Goal: Transaction & Acquisition: Purchase product/service

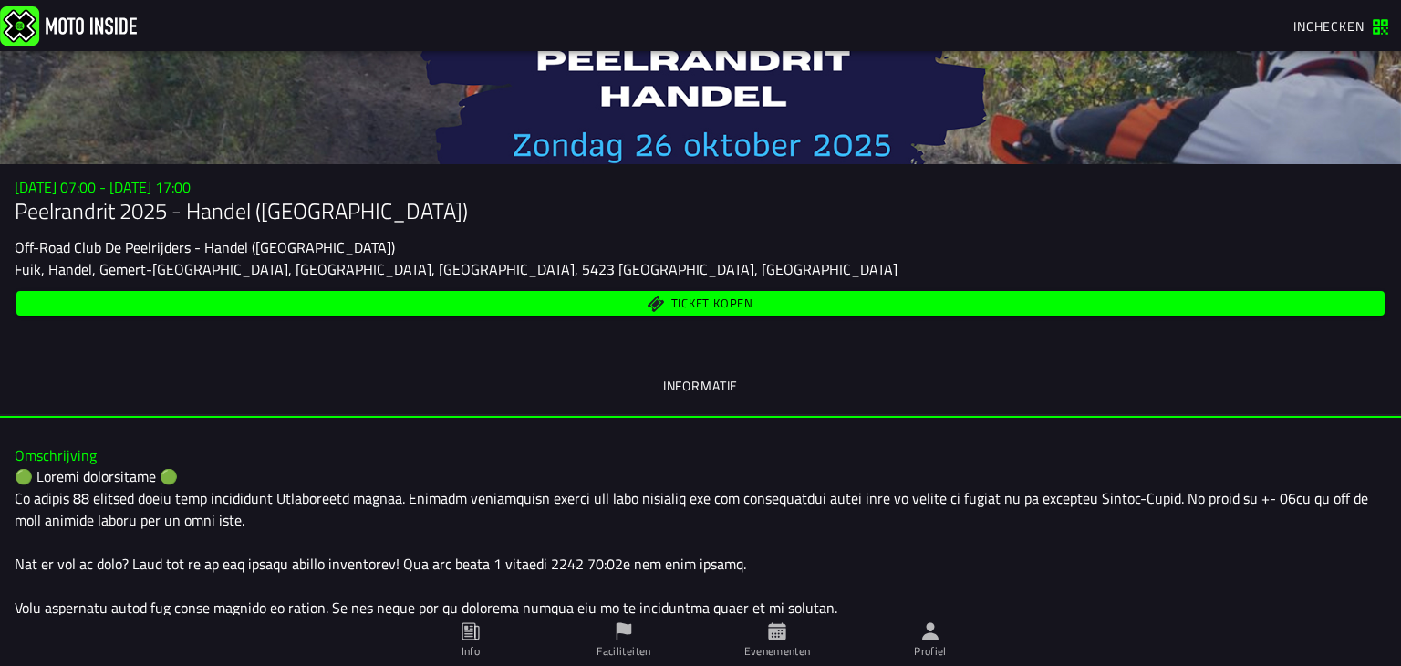
scroll to position [82, 0]
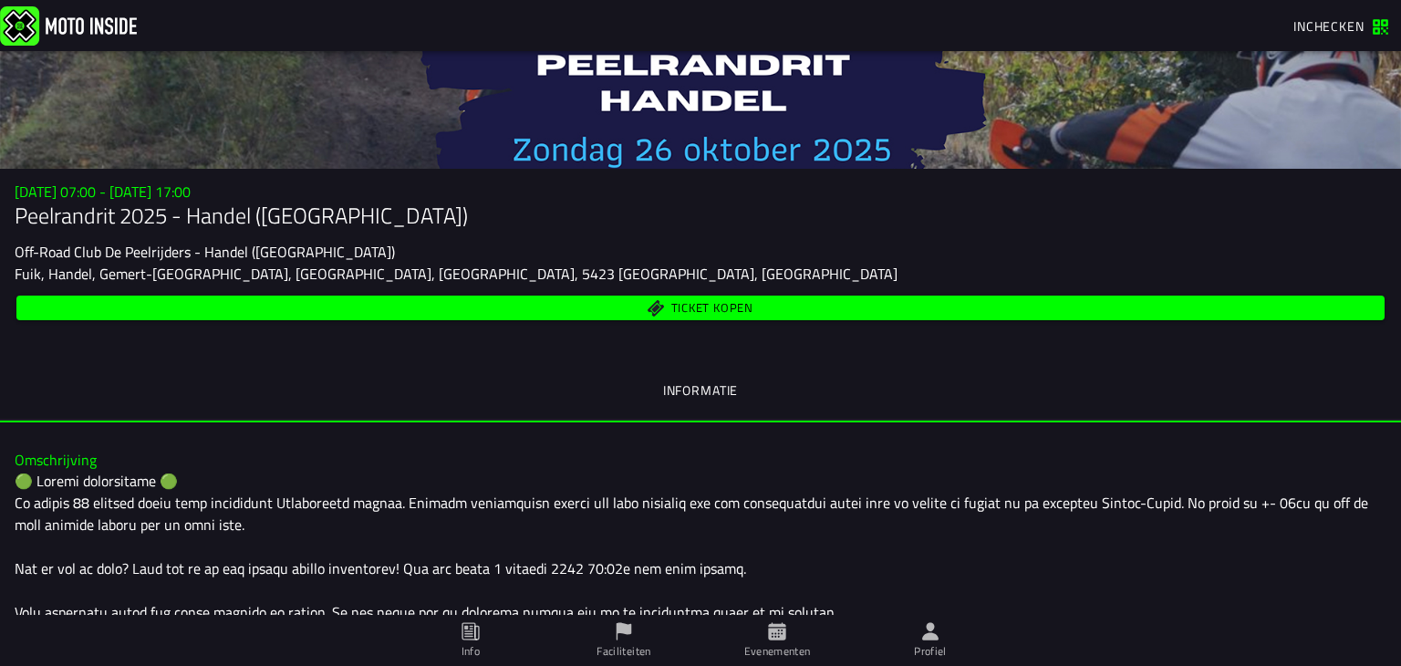
click at [708, 302] on span "Ticket kopen" at bounding box center [712, 308] width 82 height 12
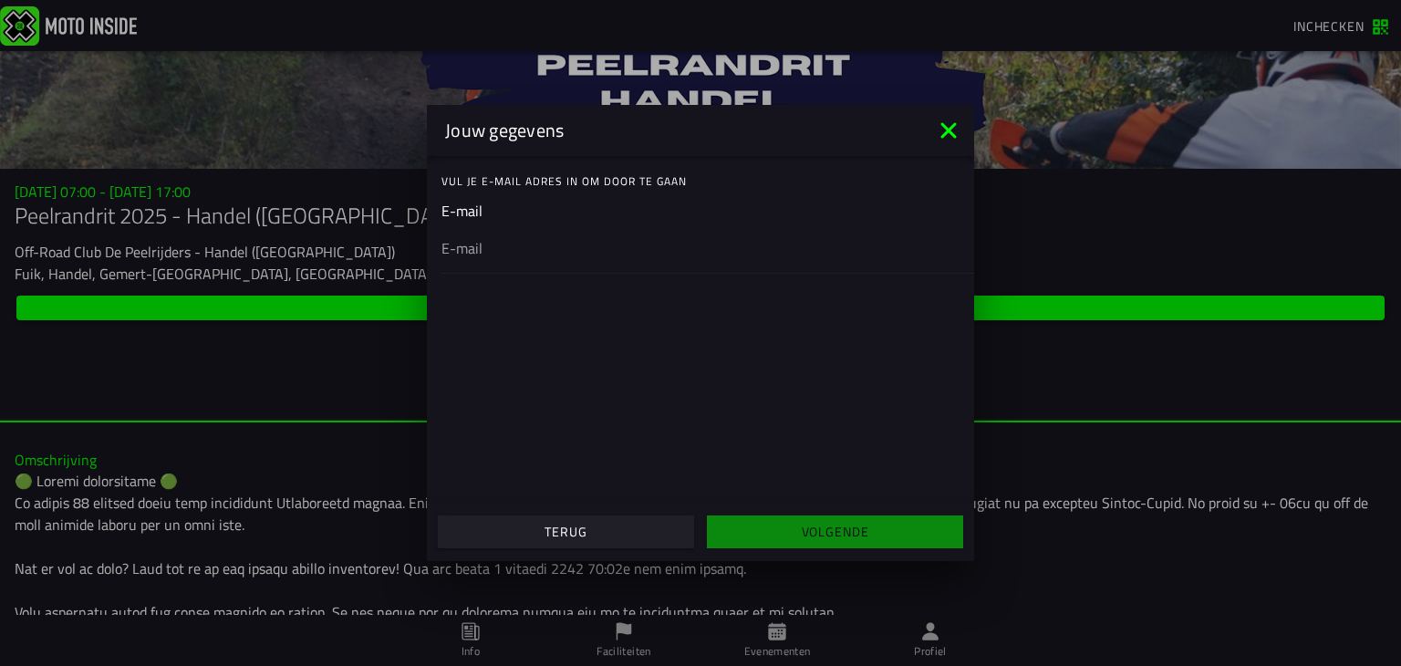
click at [501, 219] on ion-input "E-mail" at bounding box center [700, 236] width 518 height 73
click at [485, 237] on input "email" at bounding box center [700, 248] width 518 height 22
type input "[EMAIL_ADDRESS][DOMAIN_NAME]"
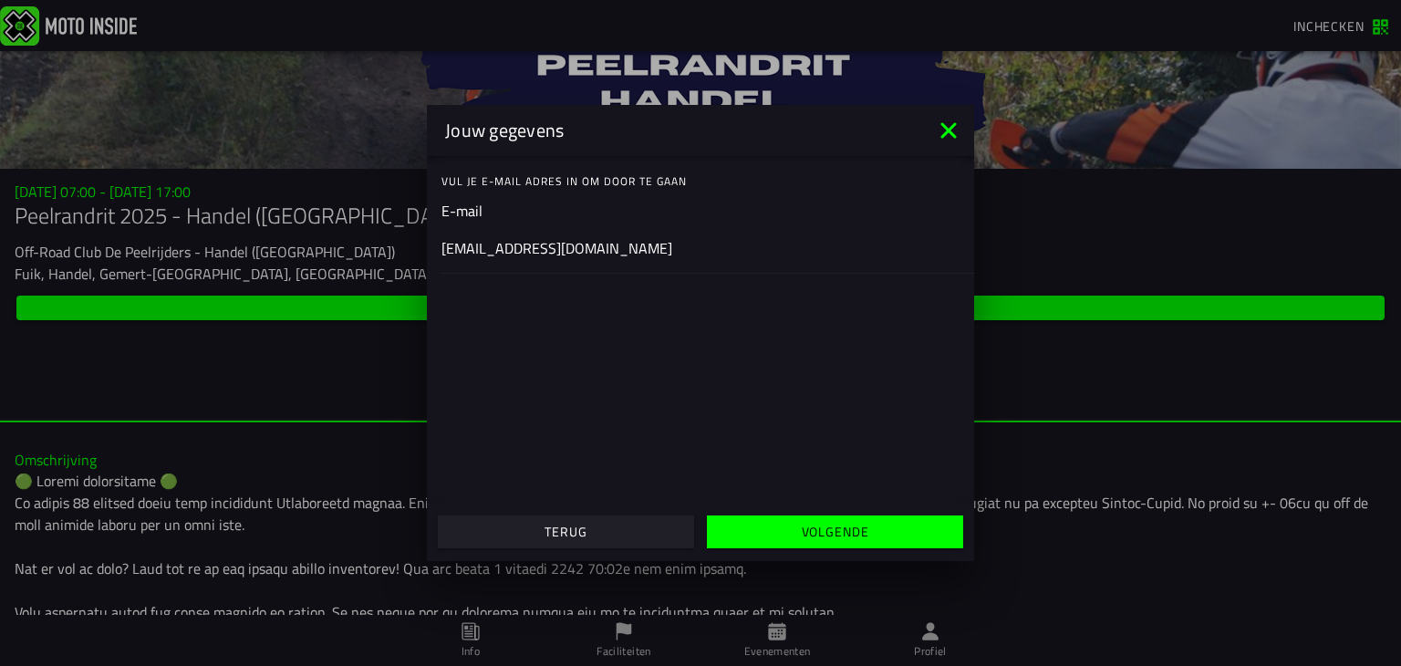
click at [781, 527] on span "Volgende" at bounding box center [834, 531] width 228 height 13
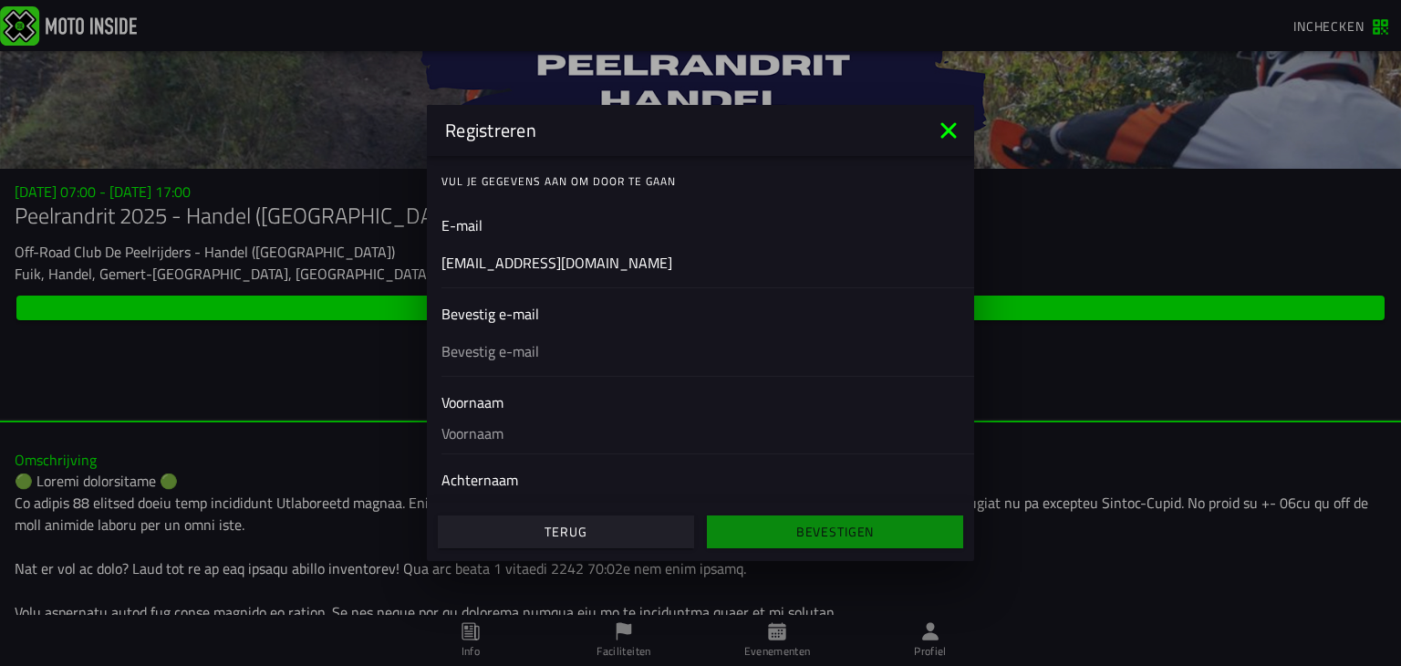
click at [543, 362] on div at bounding box center [700, 350] width 518 height 51
click at [543, 362] on input "text" at bounding box center [700, 351] width 518 height 22
click at [507, 344] on input "text" at bounding box center [700, 351] width 518 height 22
type input "[EMAIL_ADDRESS][DOMAIN_NAME]"
type input "[PERSON_NAME]"
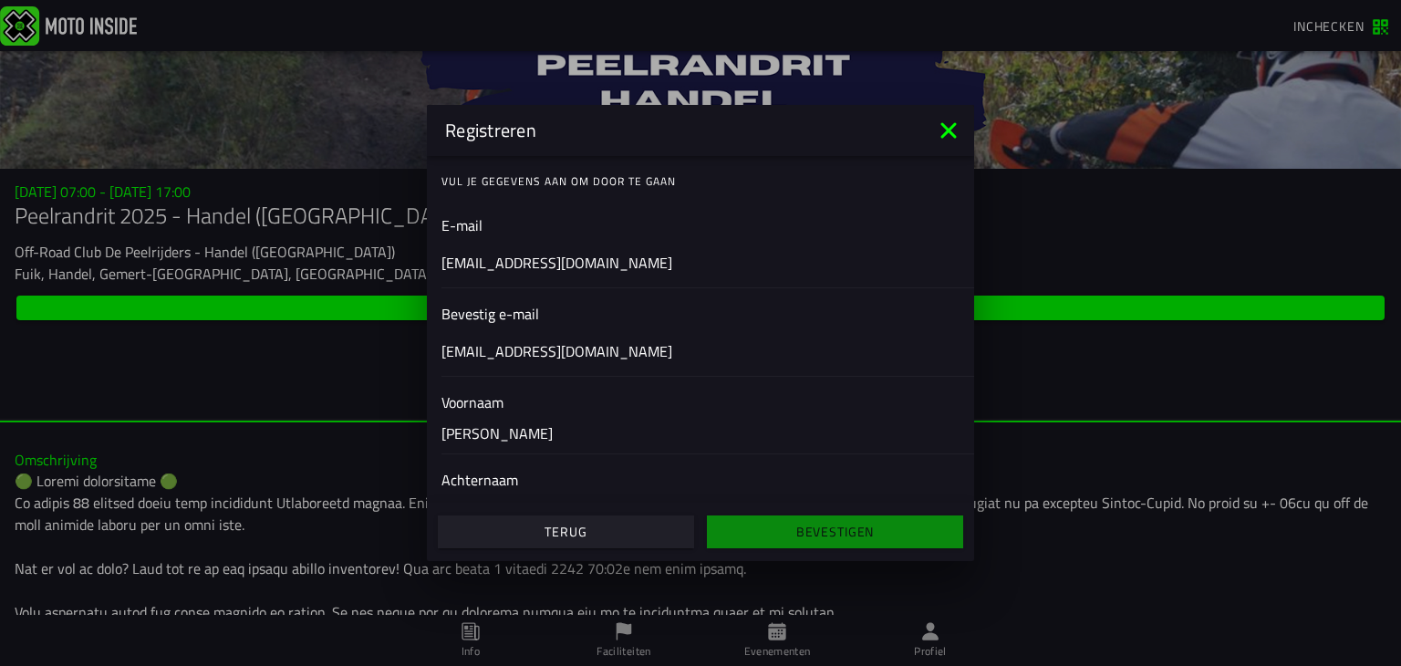
type input "Steenhorst"
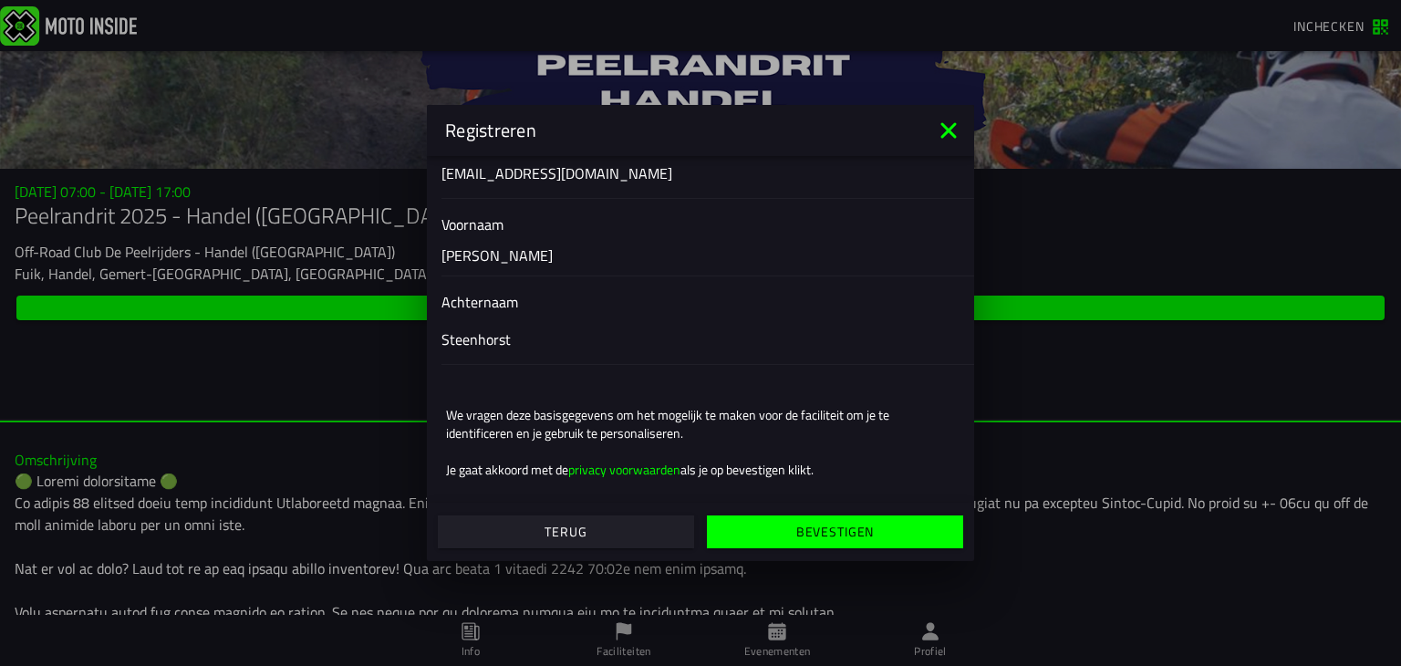
scroll to position [188, 0]
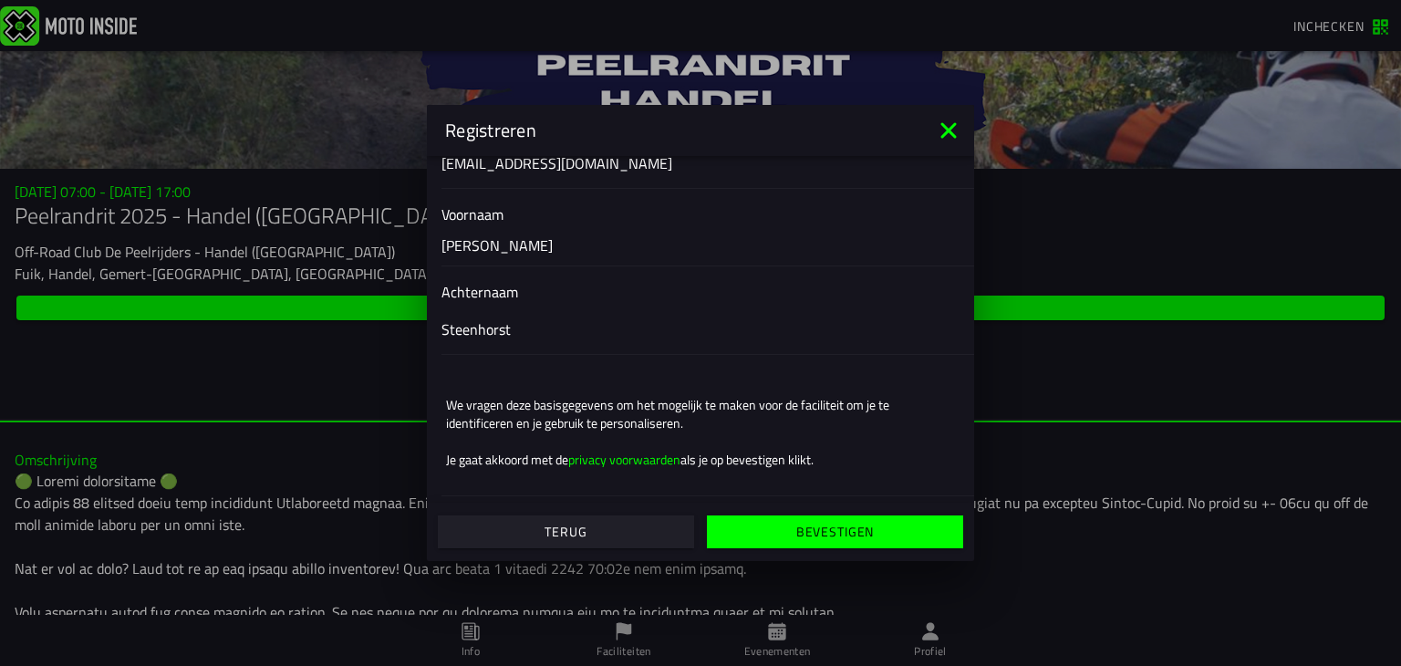
click at [801, 345] on div "Steenhorst" at bounding box center [700, 328] width 518 height 51
click at [801, 340] on input "Steenhorst" at bounding box center [700, 329] width 518 height 22
click at [952, 129] on icon at bounding box center [948, 130] width 29 height 29
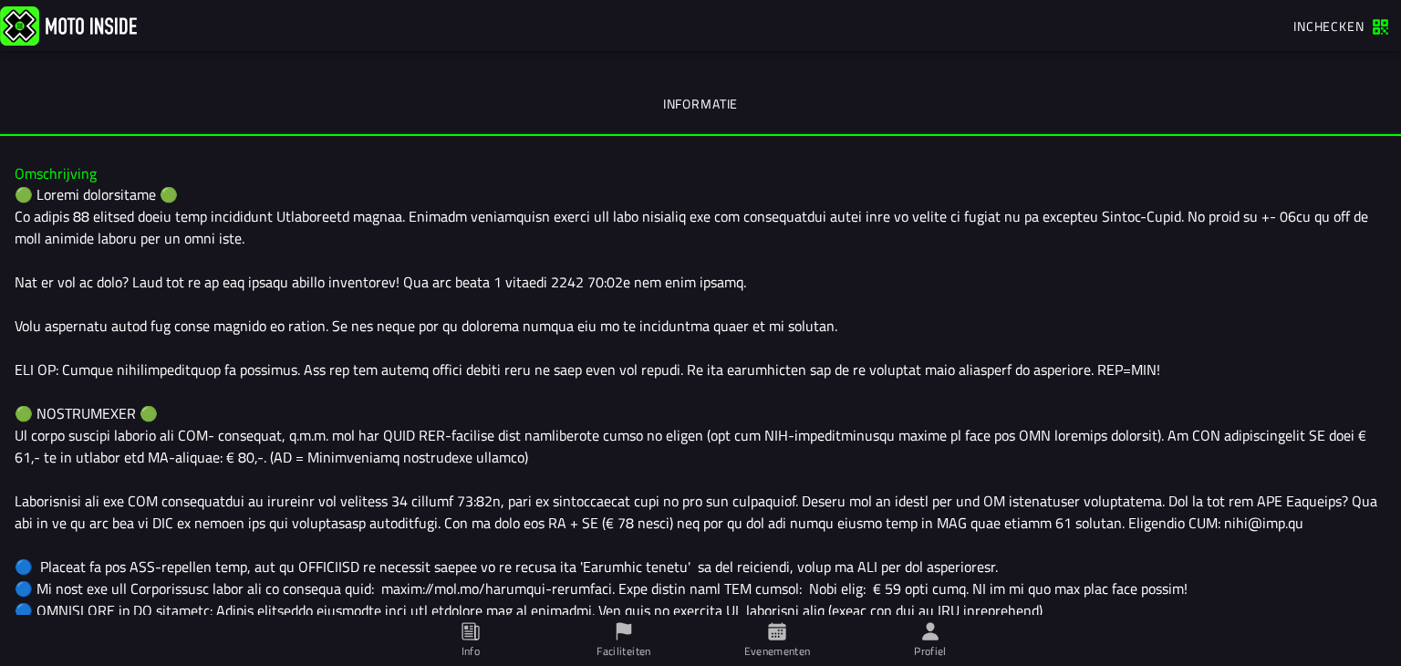
scroll to position [370, 0]
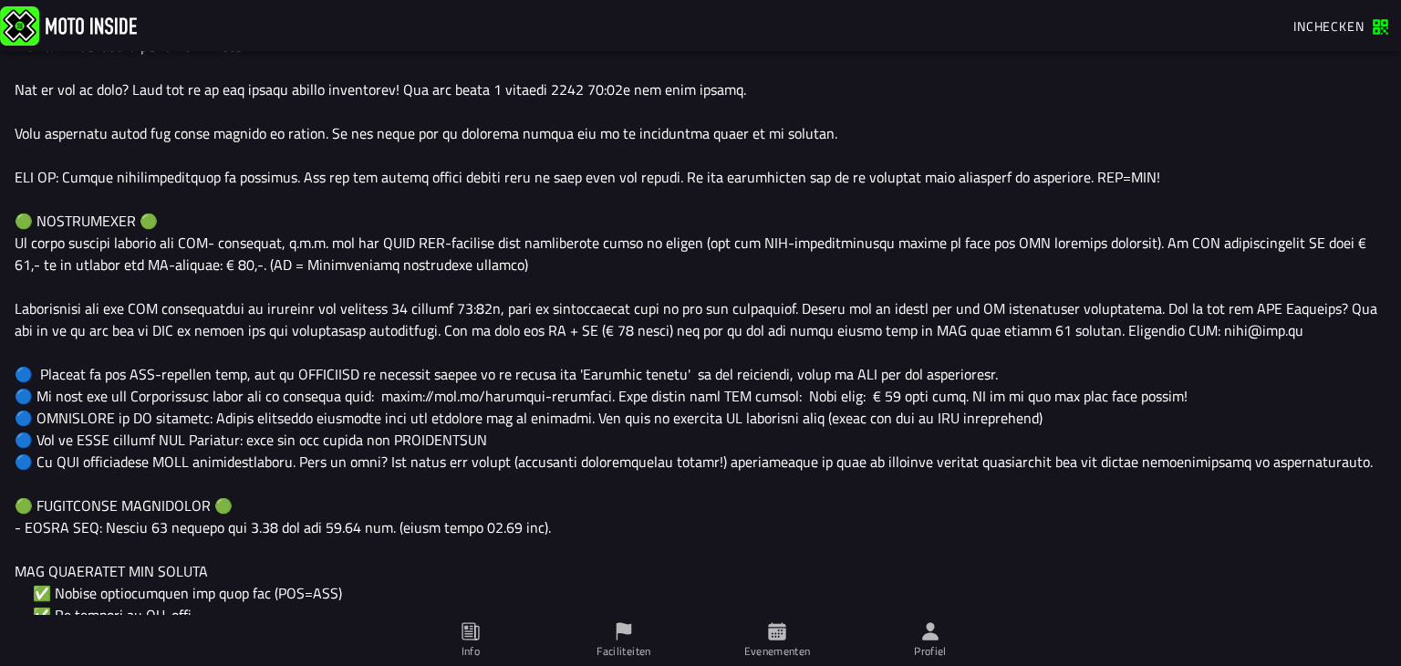
scroll to position [0, 0]
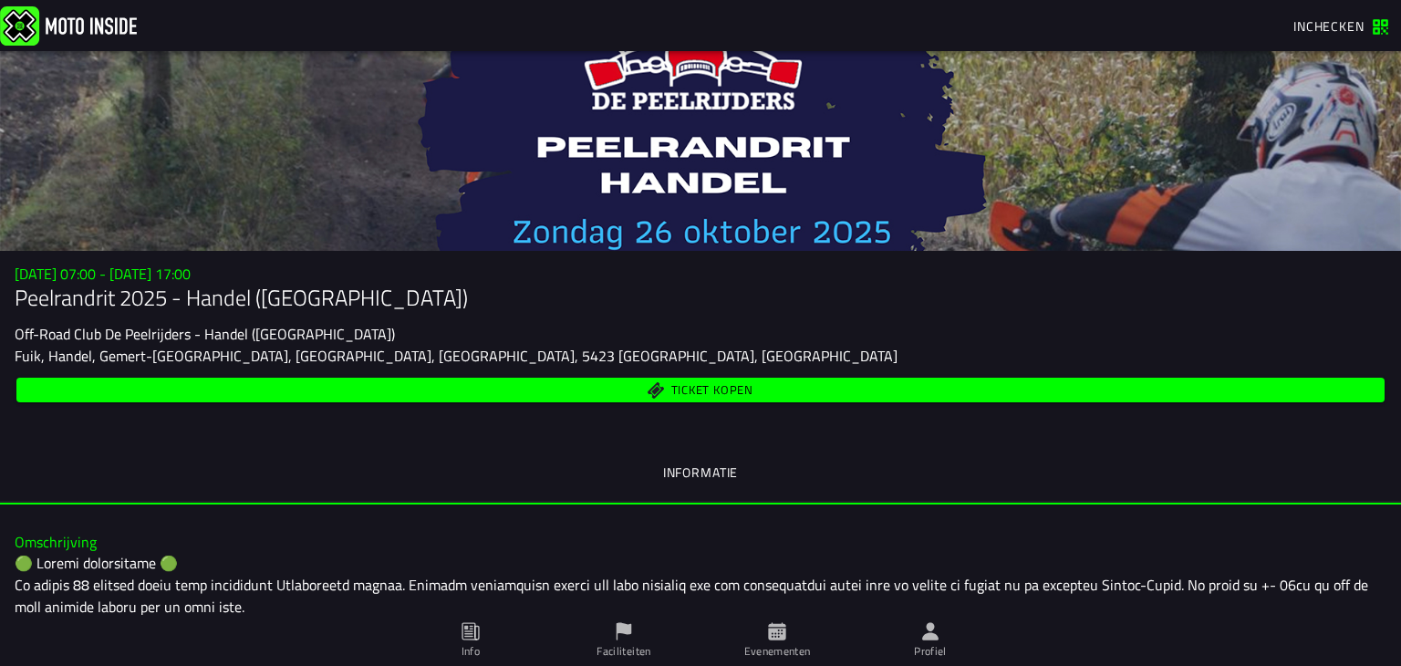
click at [671, 389] on span "Ticket kopen" at bounding box center [712, 390] width 82 height 12
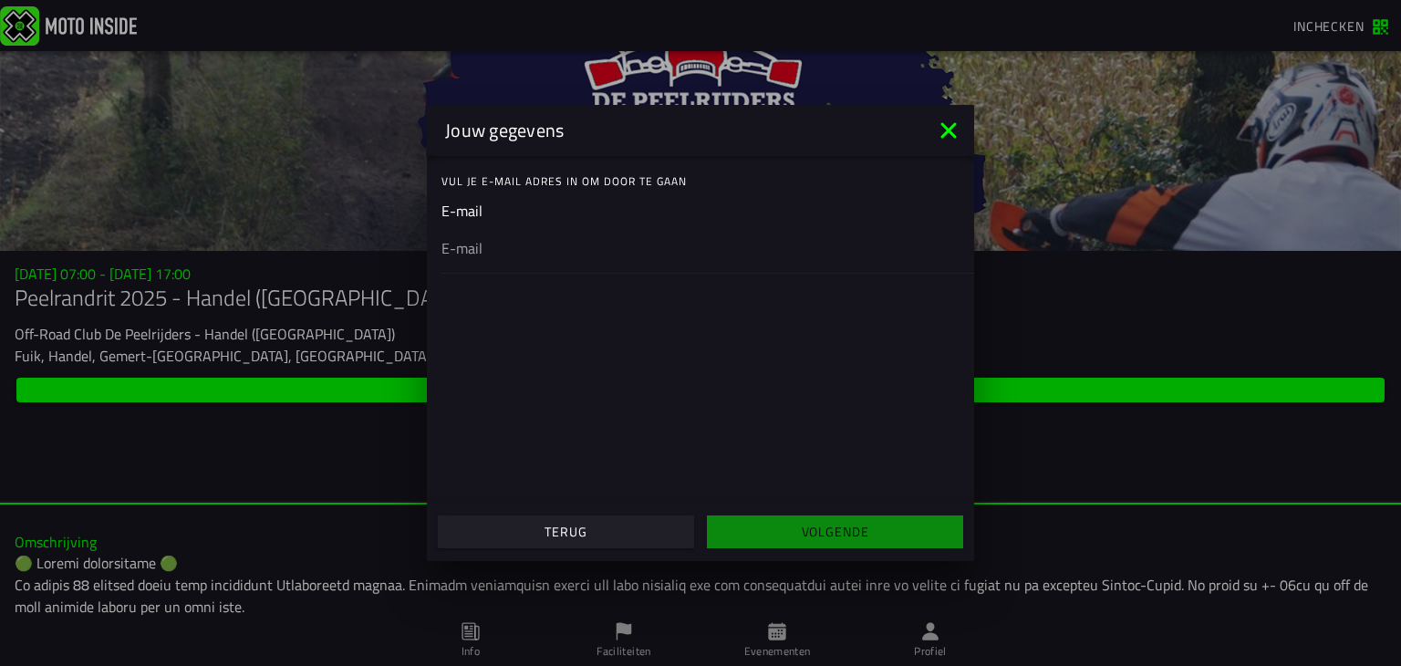
click at [518, 241] on input "email" at bounding box center [700, 248] width 518 height 22
type input "[EMAIL_ADDRESS][DOMAIN_NAME]"
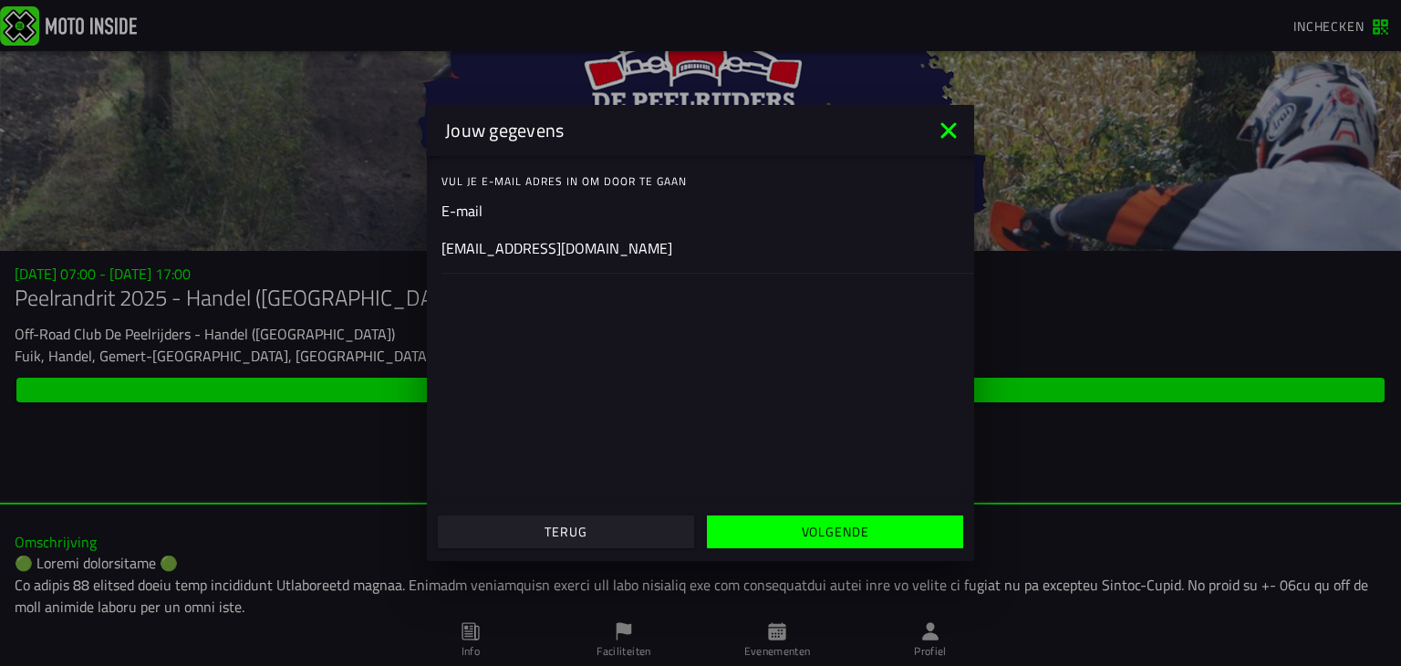
click at [0, 0] on slot "Volgende" at bounding box center [0, 0] width 0 height 0
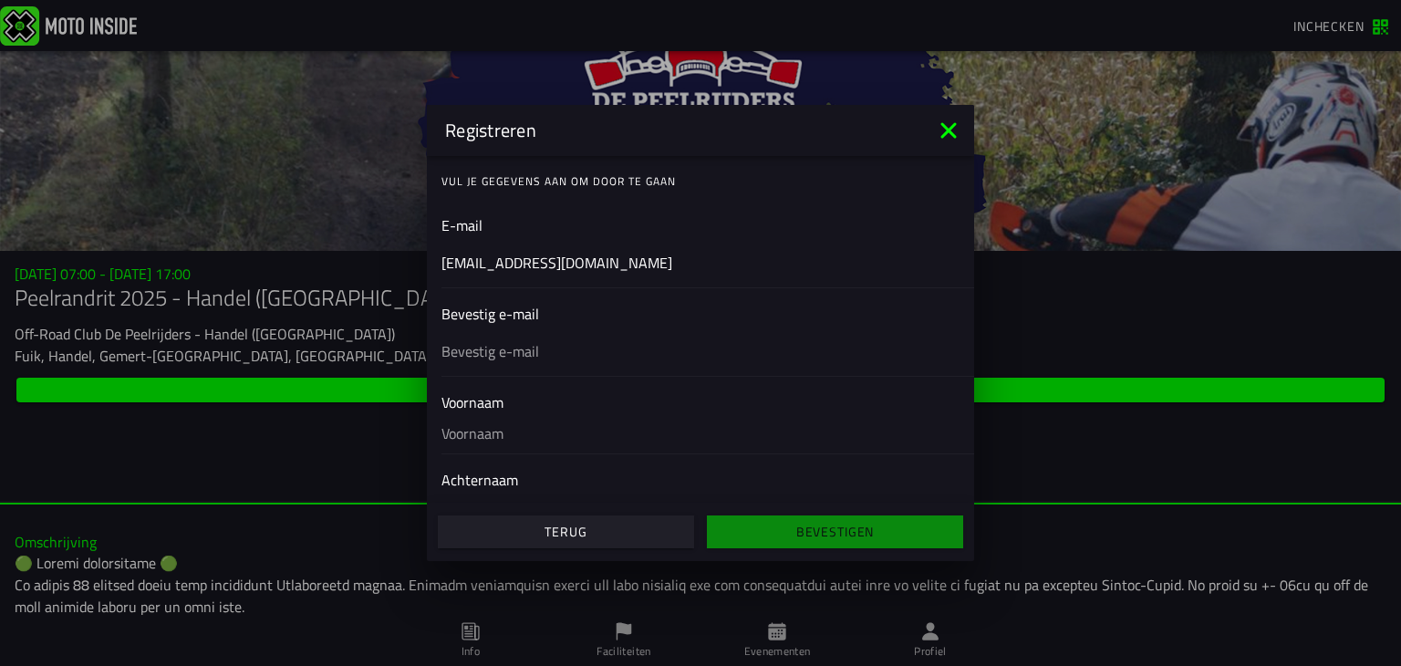
click at [552, 346] on input "text" at bounding box center [700, 351] width 518 height 22
type input "[EMAIL_ADDRESS][DOMAIN_NAME]"
type input "[PERSON_NAME]"
type input "Steenhorst"
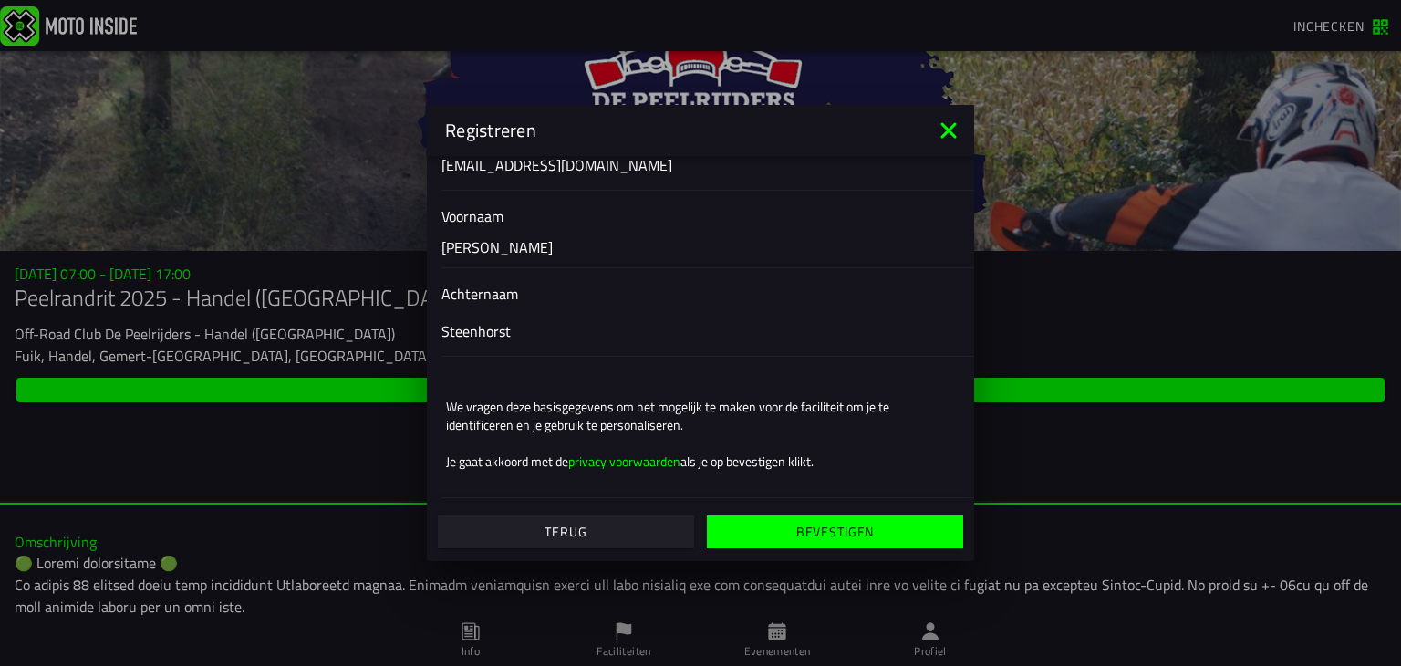
scroll to position [188, 0]
click at [0, 0] on slot "Bevestigen" at bounding box center [0, 0] width 0 height 0
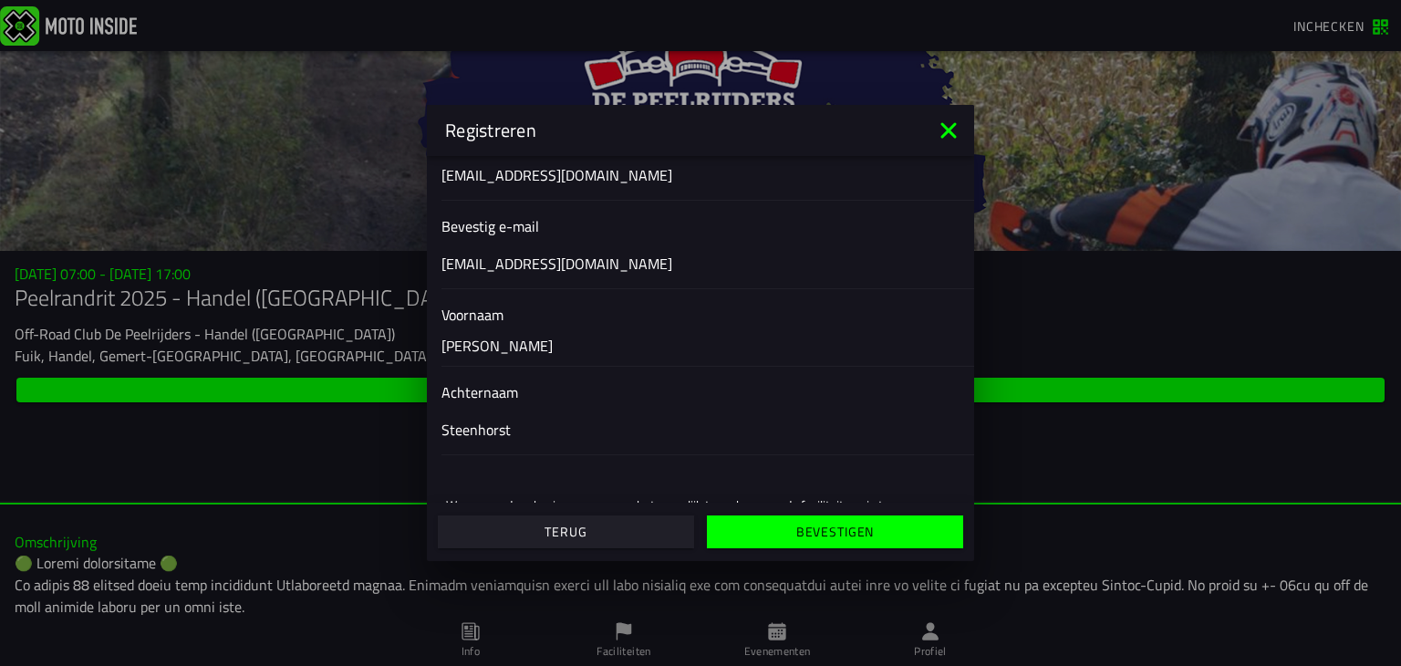
scroll to position [0, 0]
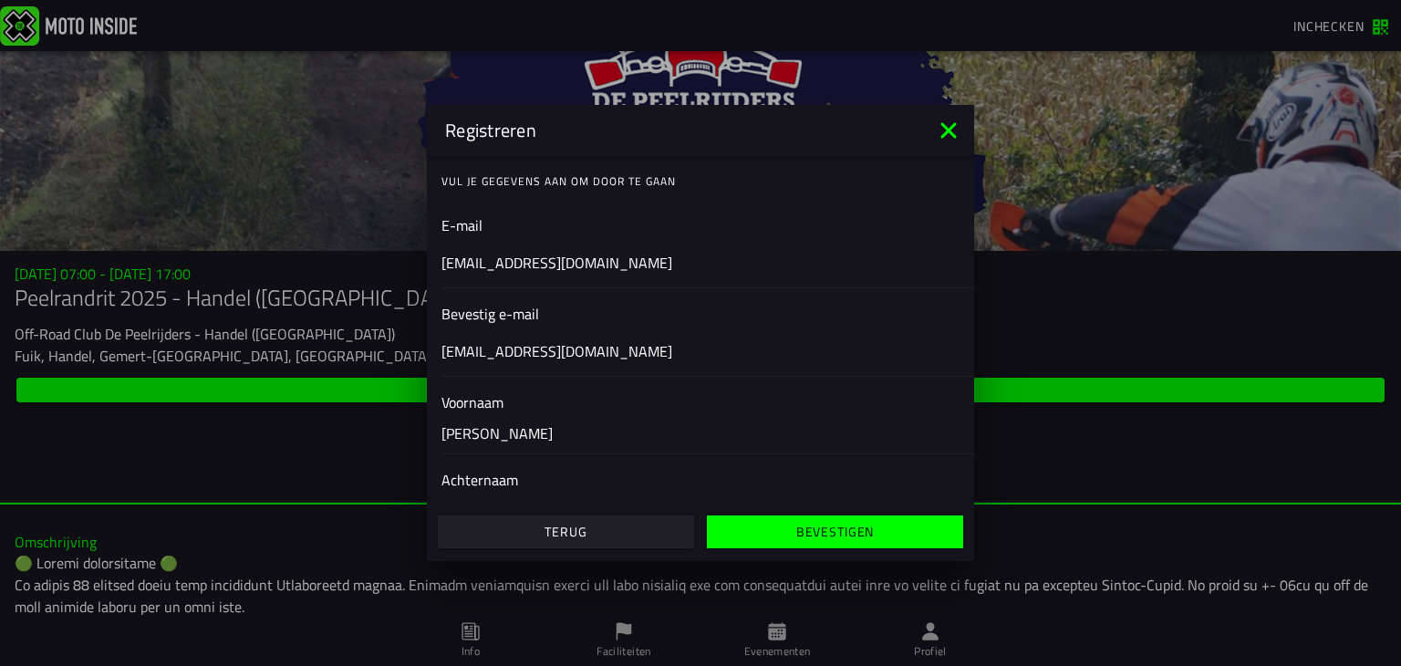
click at [946, 140] on icon at bounding box center [948, 130] width 29 height 29
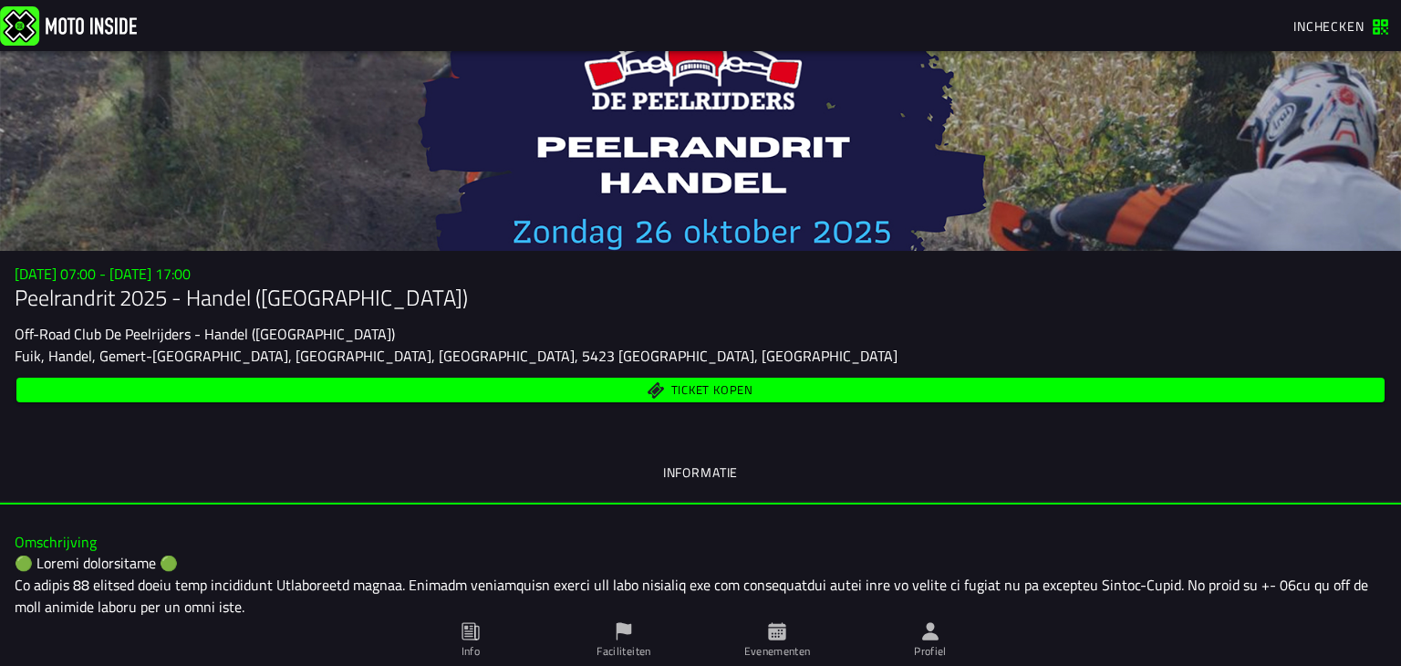
click at [698, 384] on span "Ticket kopen" at bounding box center [712, 390] width 82 height 12
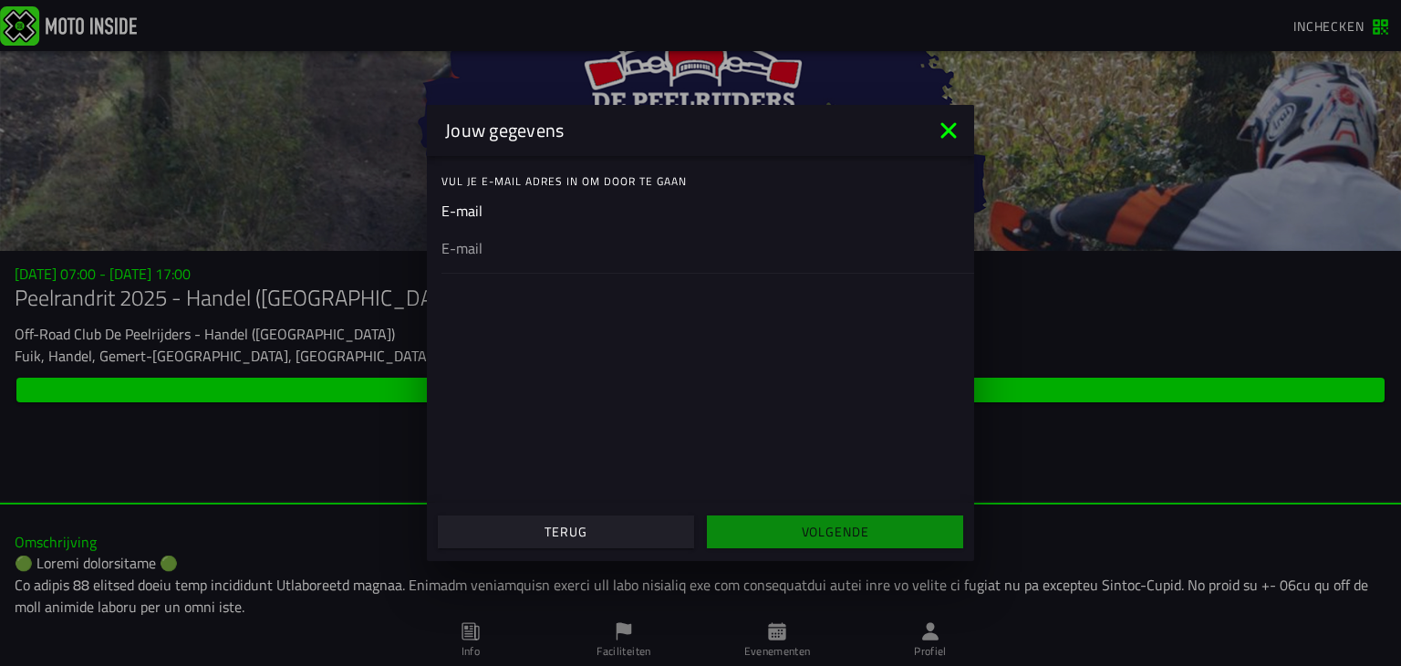
click at [504, 264] on div at bounding box center [700, 247] width 518 height 51
click at [504, 259] on input "email" at bounding box center [700, 248] width 518 height 22
click at [508, 261] on div at bounding box center [700, 247] width 518 height 51
click at [508, 259] on input "email" at bounding box center [700, 248] width 518 height 22
click at [502, 248] on input "email" at bounding box center [700, 248] width 518 height 22
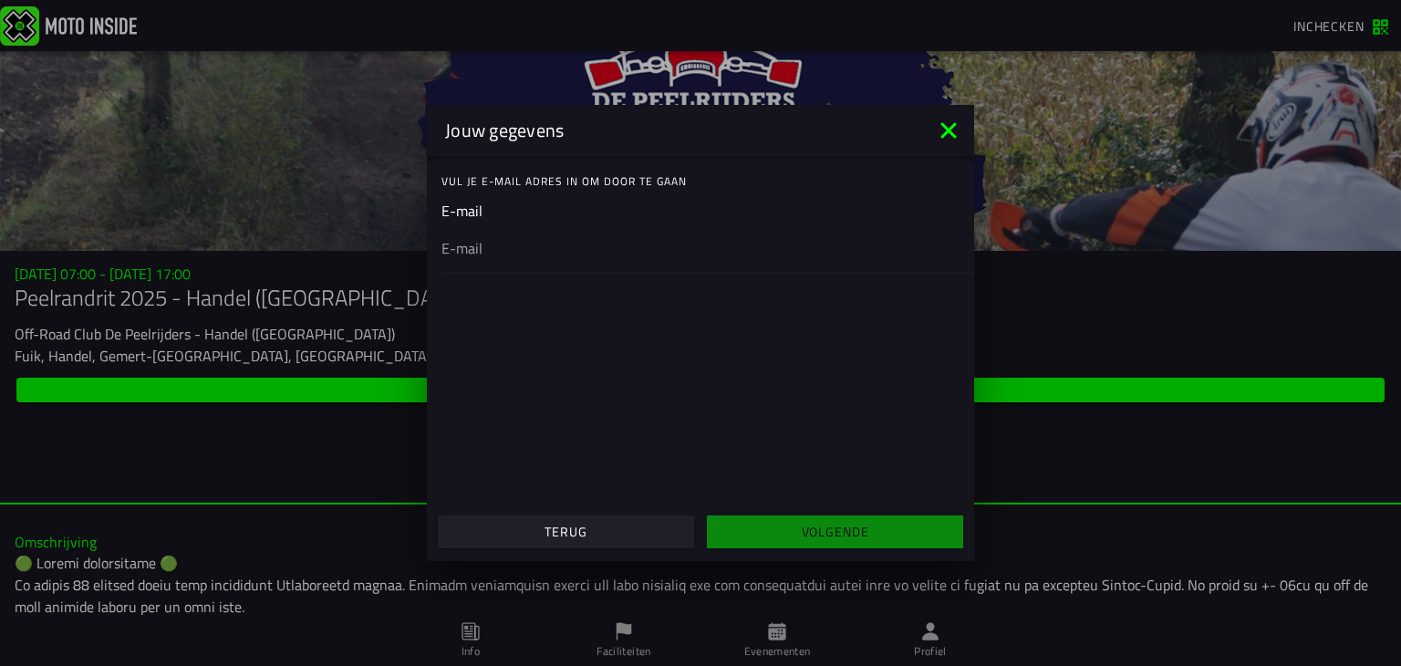
type input "[EMAIL_ADDRESS][DOMAIN_NAME]"
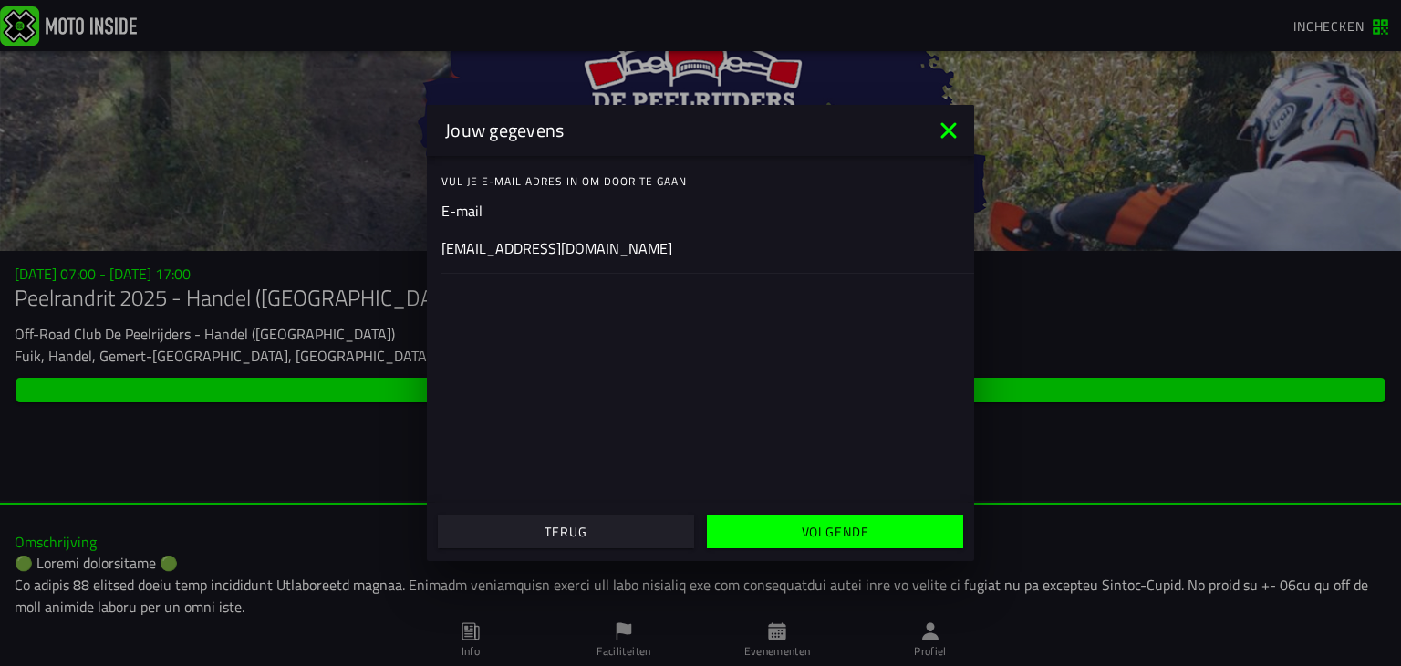
click at [796, 530] on span "Volgende" at bounding box center [834, 531] width 228 height 13
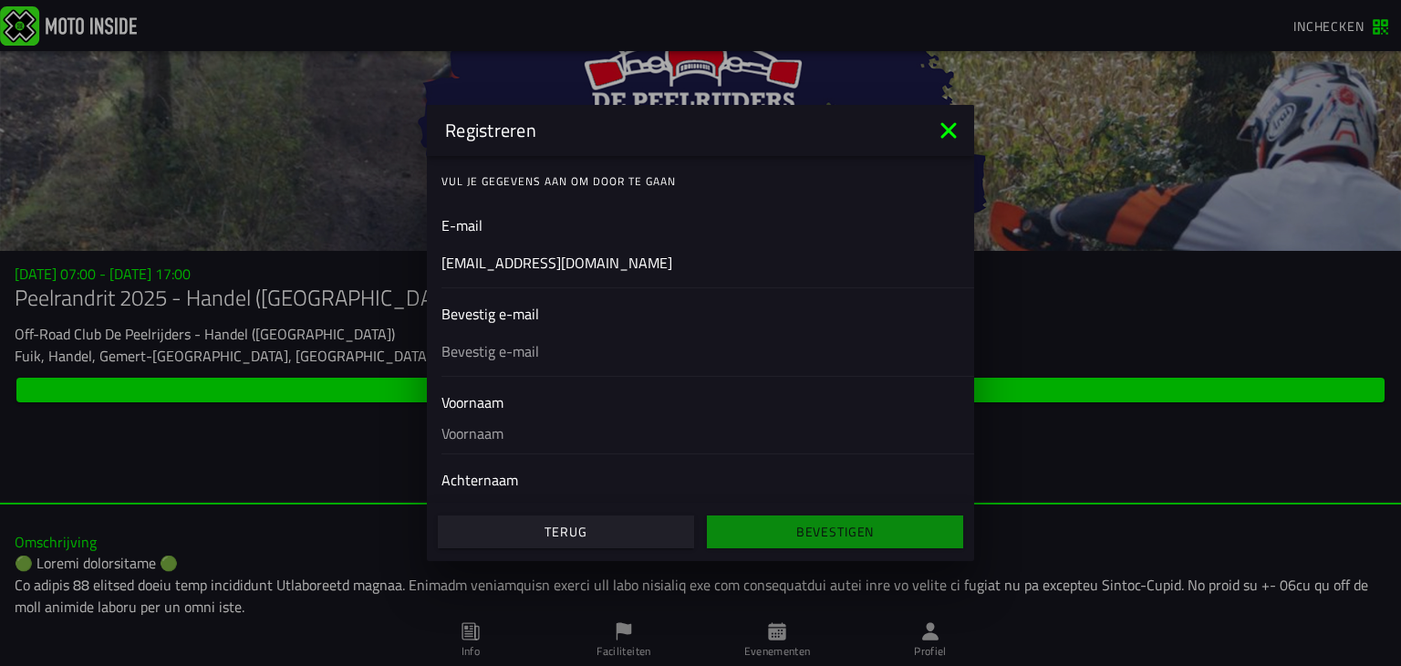
click at [956, 123] on icon at bounding box center [948, 130] width 16 height 16
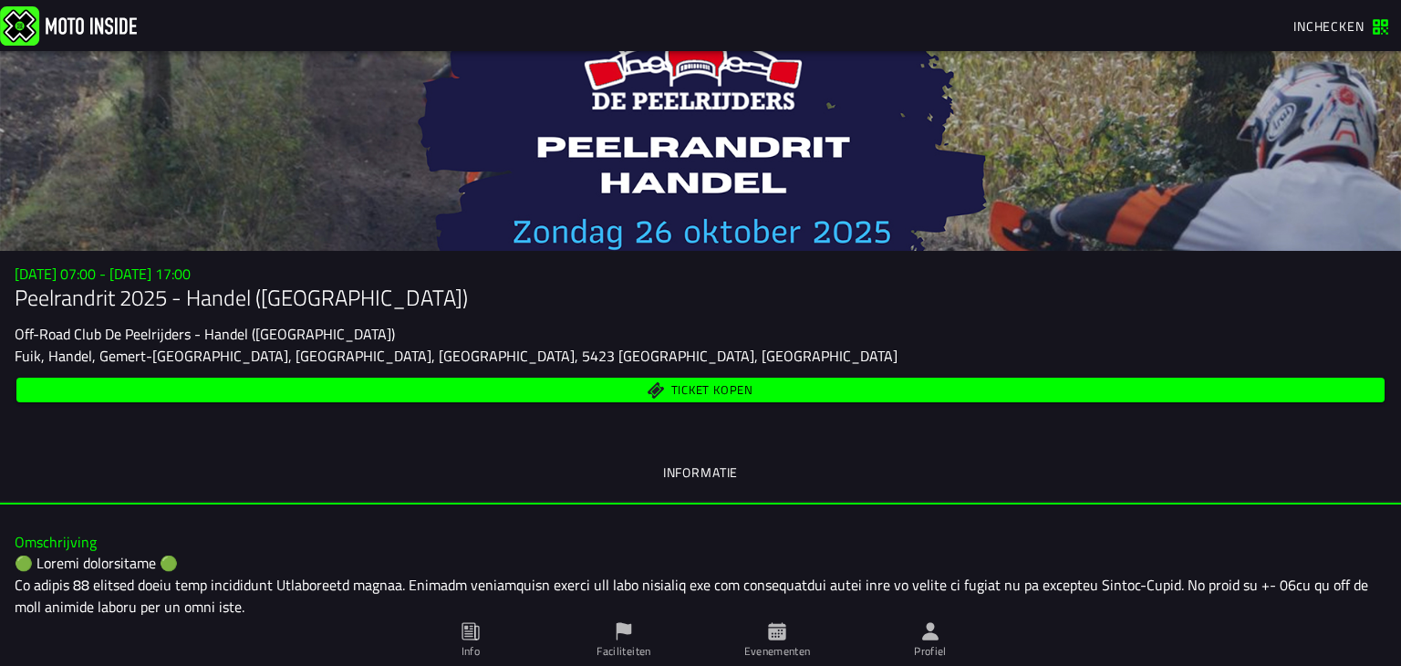
click at [1311, 20] on span "Inchecken" at bounding box center [1328, 25] width 71 height 19
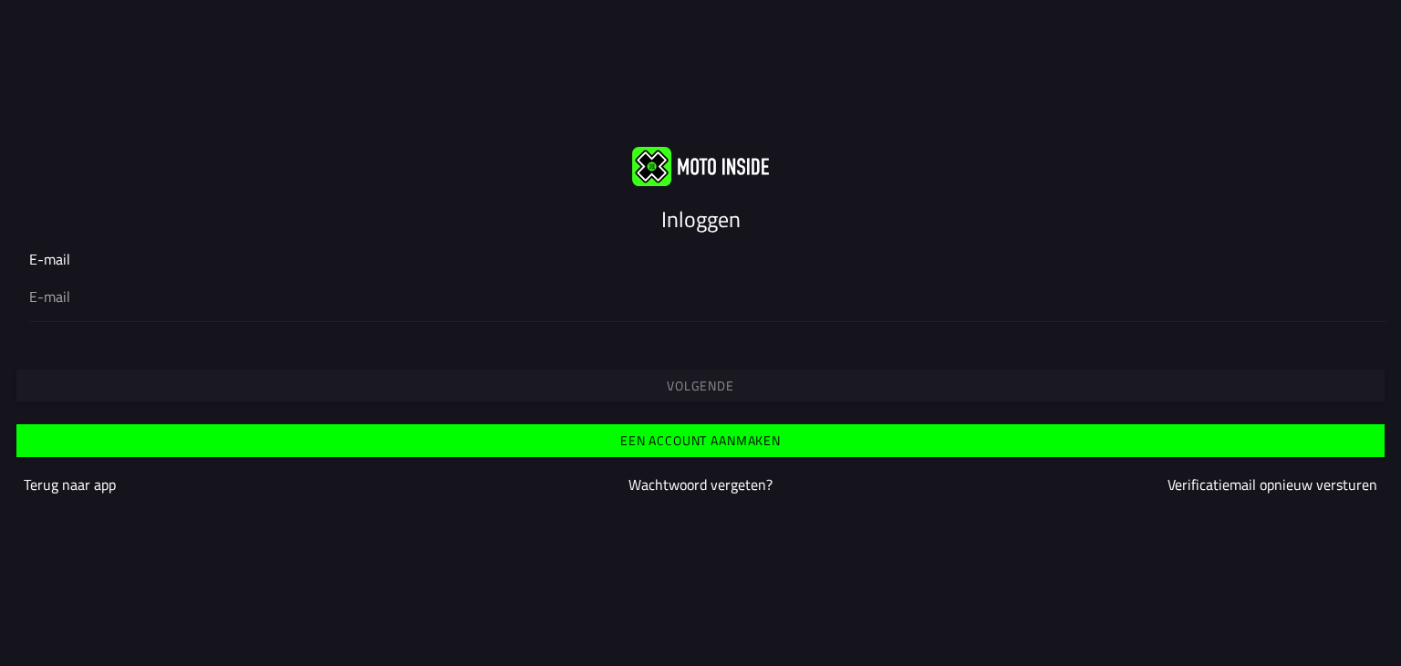
click at [692, 378] on div "Volgende" at bounding box center [700, 369] width 1401 height 66
click at [184, 315] on div at bounding box center [700, 295] width 1342 height 51
click at [184, 307] on input "email" at bounding box center [700, 296] width 1342 height 22
click at [195, 297] on input "email" at bounding box center [700, 296] width 1342 height 22
type input "[EMAIL_ADDRESS][DOMAIN_NAME]"
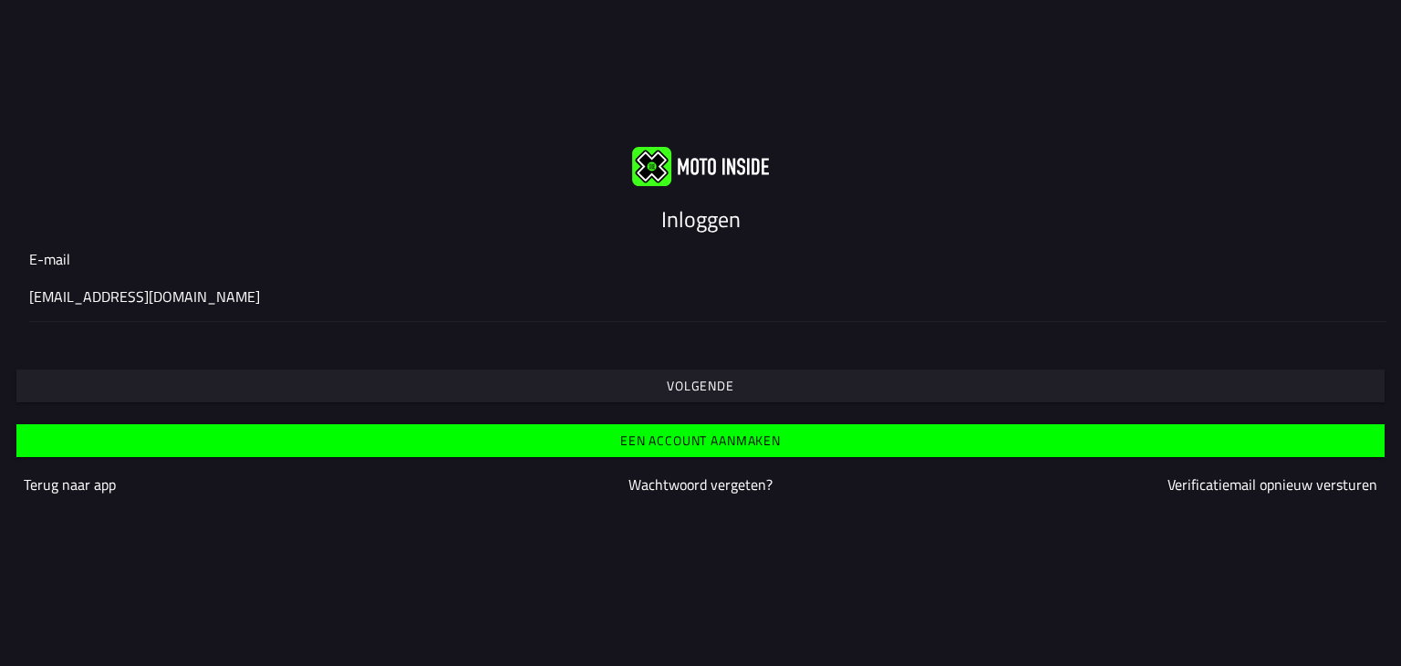
click at [642, 388] on span "Volgende" at bounding box center [699, 385] width 1339 height 13
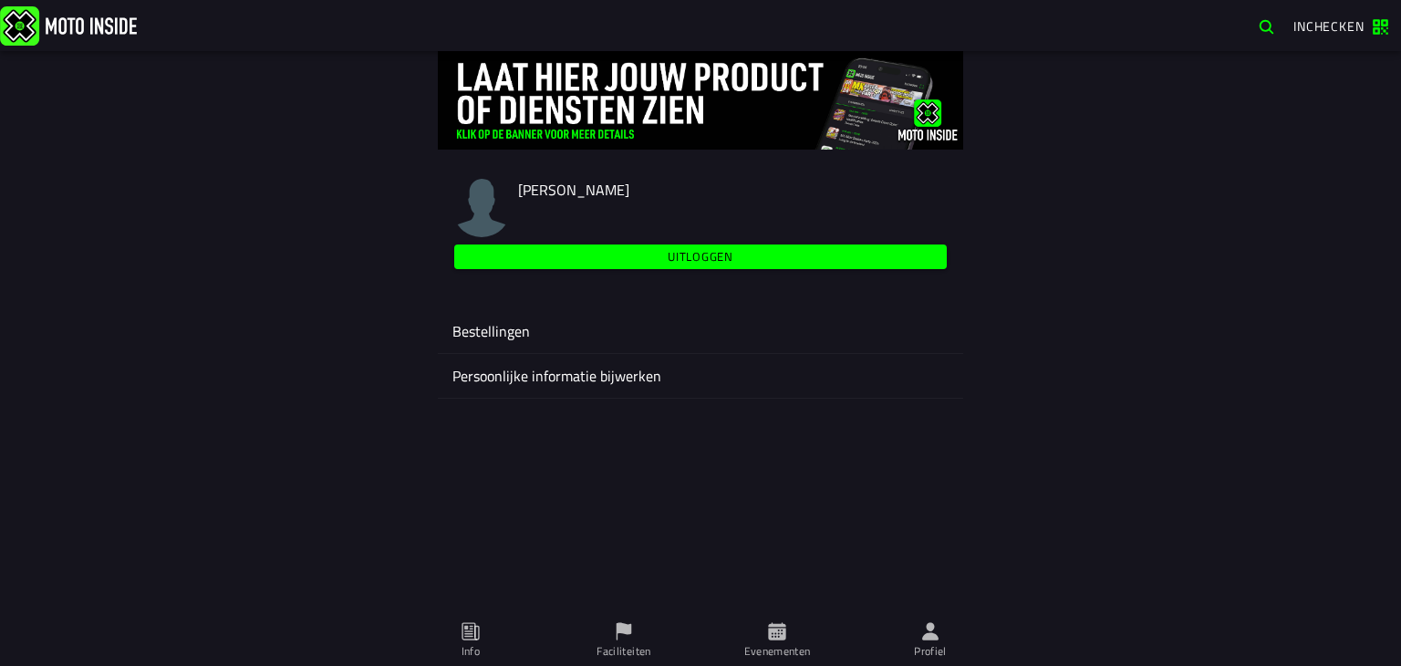
click at [549, 377] on ion-label "Persoonlijke informatie bijwerken" at bounding box center [700, 376] width 496 height 22
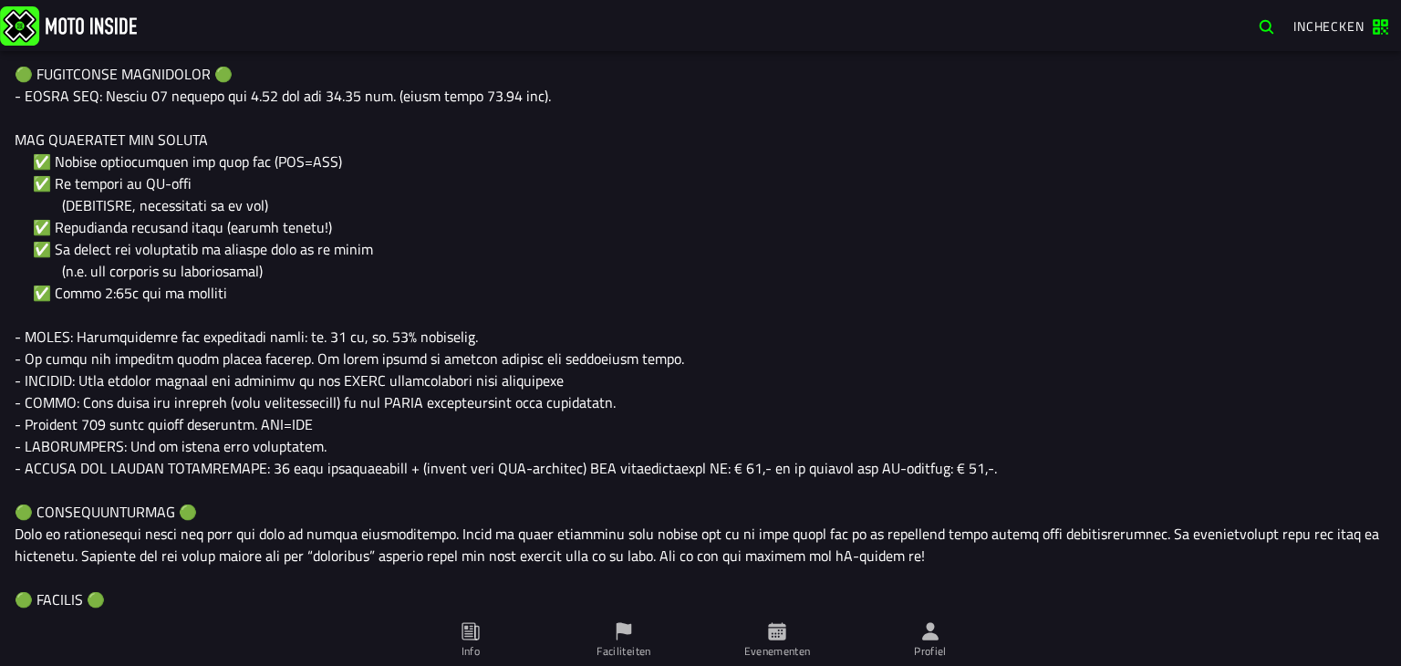
scroll to position [171, 0]
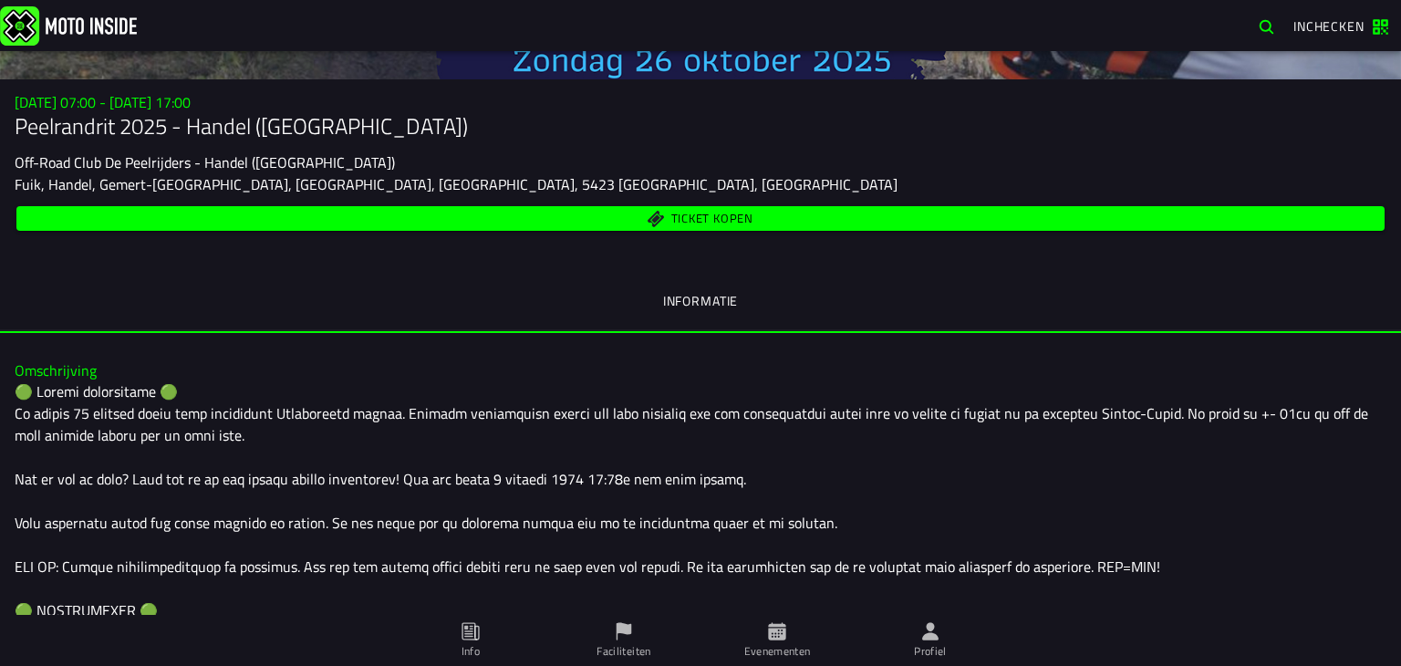
click at [704, 212] on span "Ticket kopen" at bounding box center [712, 218] width 82 height 12
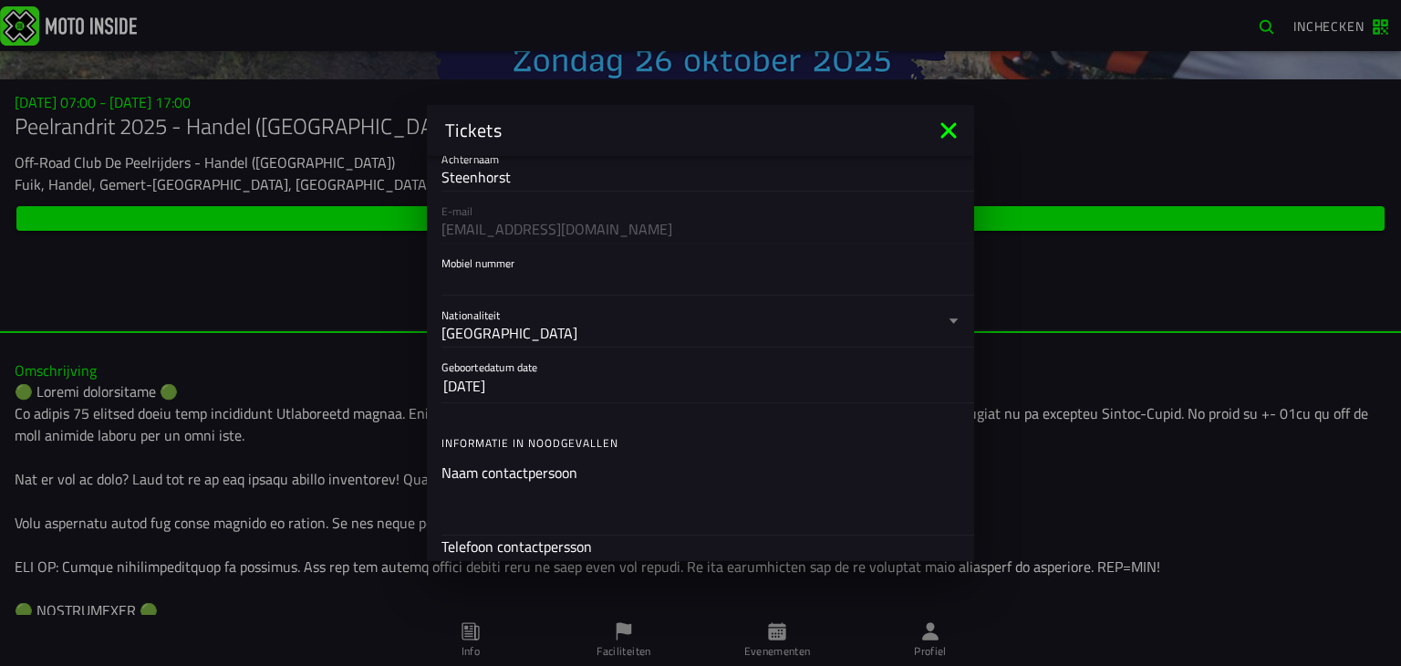
scroll to position [274, 0]
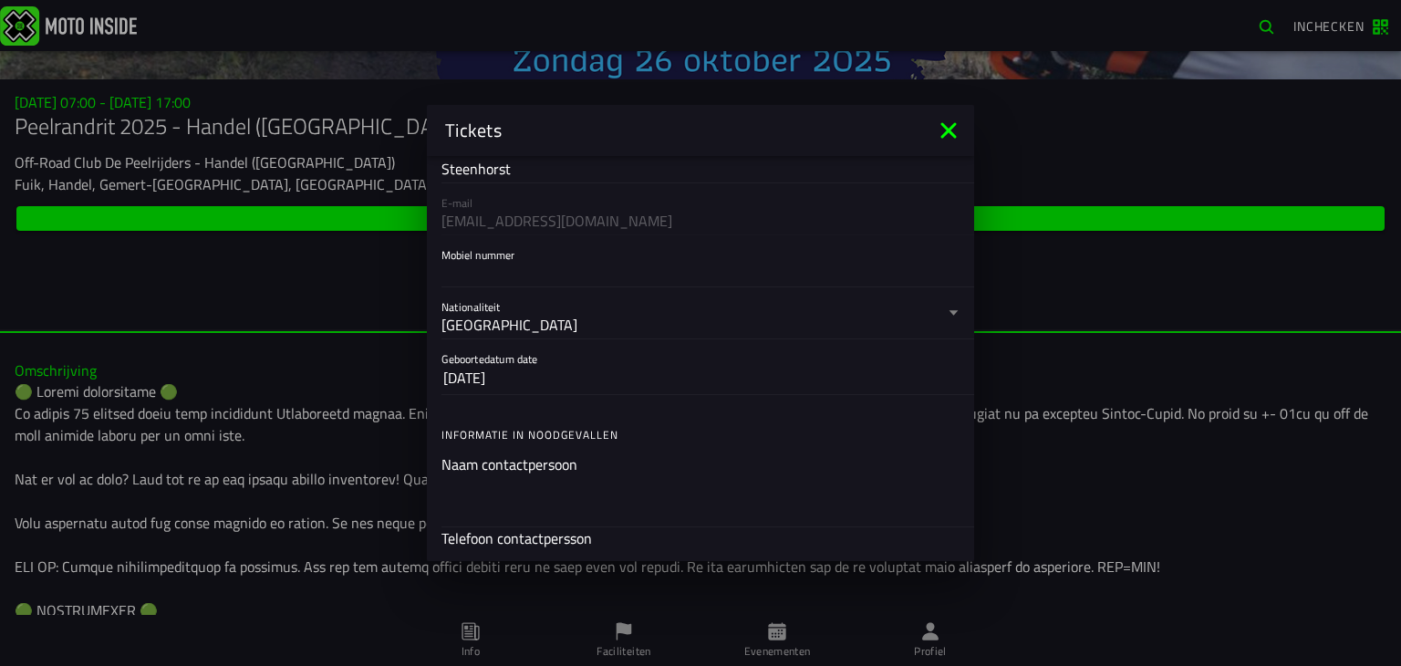
click at [492, 275] on input "Mobiel nummer" at bounding box center [700, 273] width 518 height 22
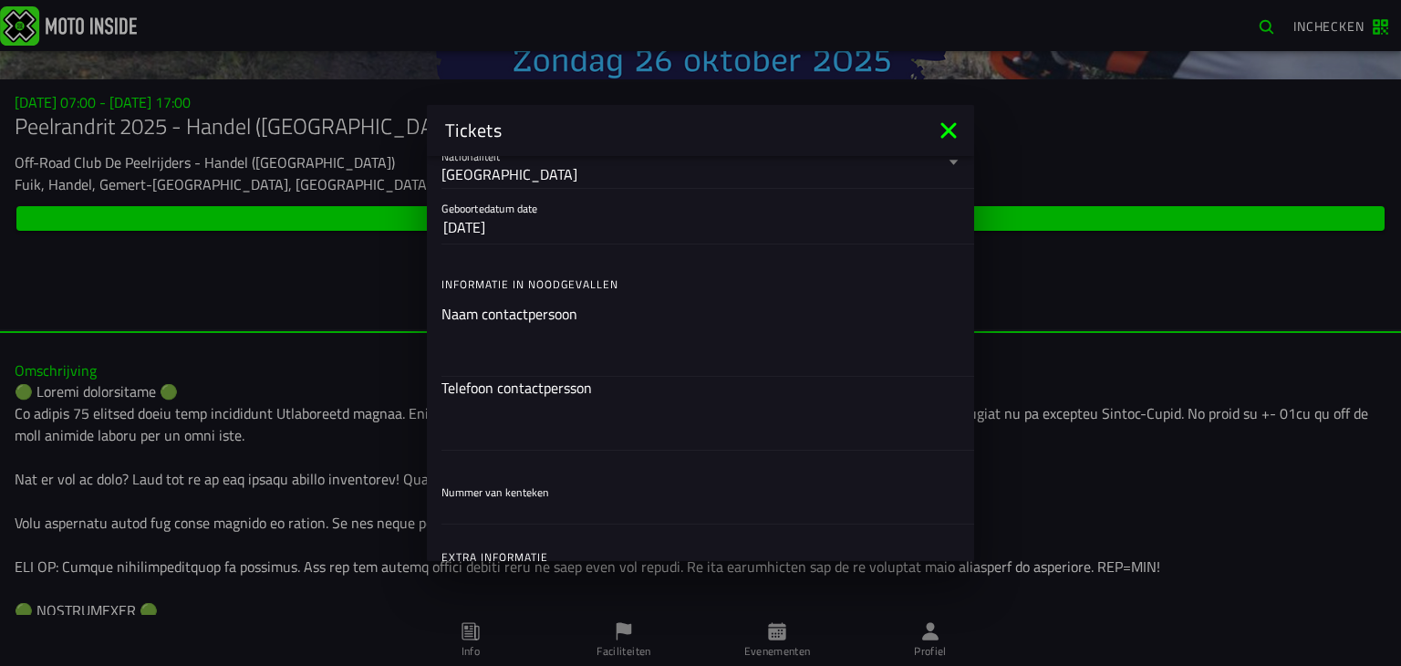
scroll to position [456, 0]
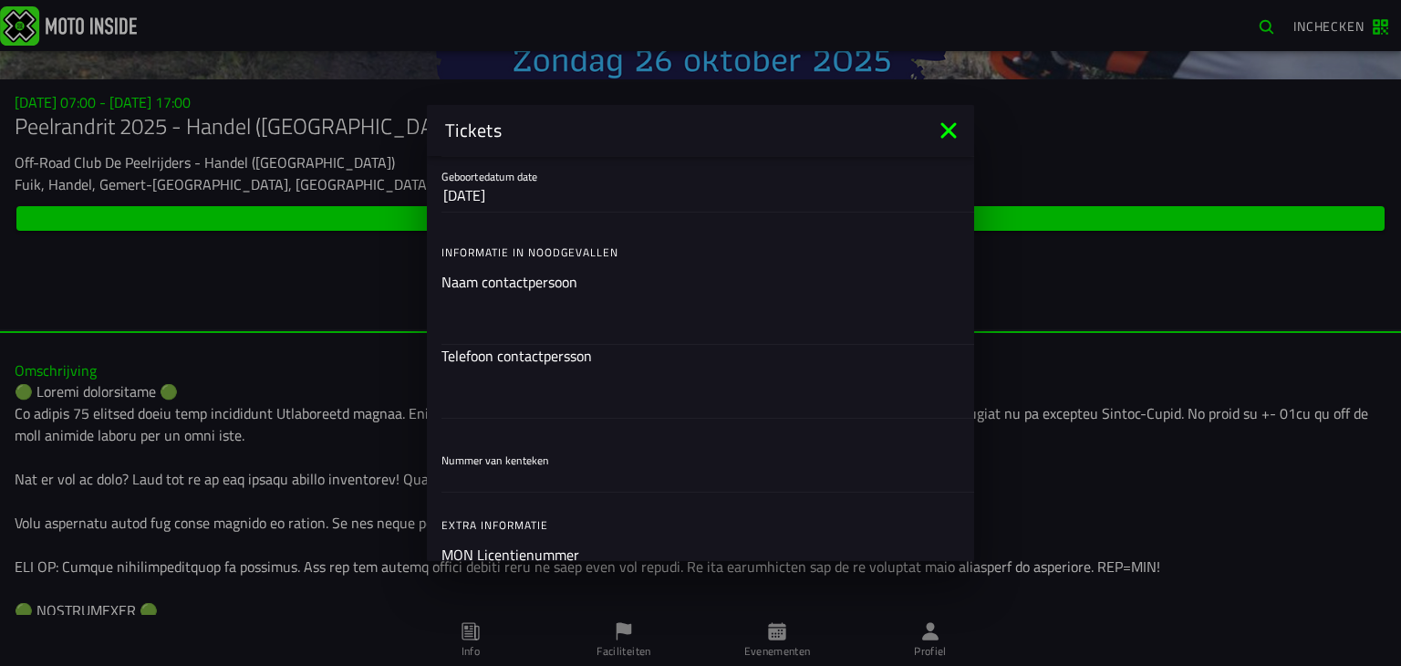
type input "0681507285"
click at [546, 289] on ion-input "Naam contactpersoon" at bounding box center [700, 307] width 518 height 73
click at [536, 302] on div at bounding box center [700, 318] width 518 height 51
click at [536, 308] on input "text" at bounding box center [700, 319] width 518 height 22
type input "a"
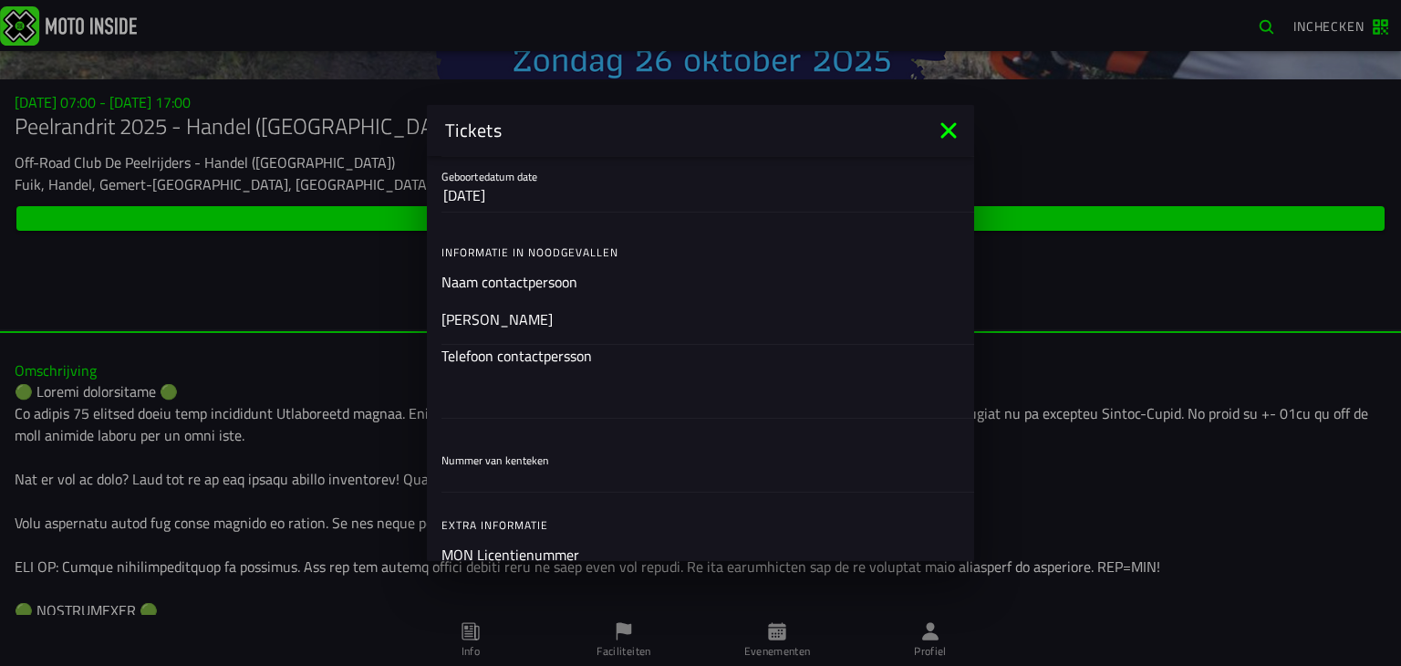
type input "Sandy"
click at [516, 393] on input "text" at bounding box center [700, 393] width 518 height 22
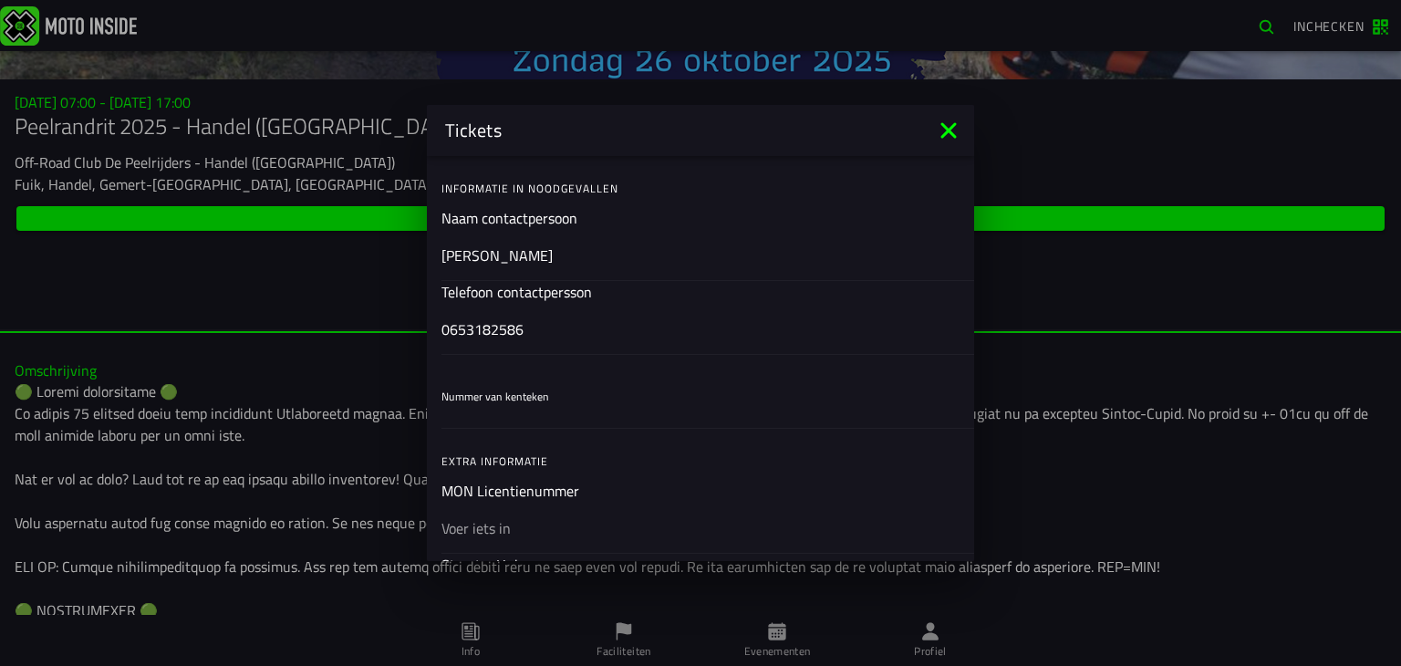
scroll to position [547, 0]
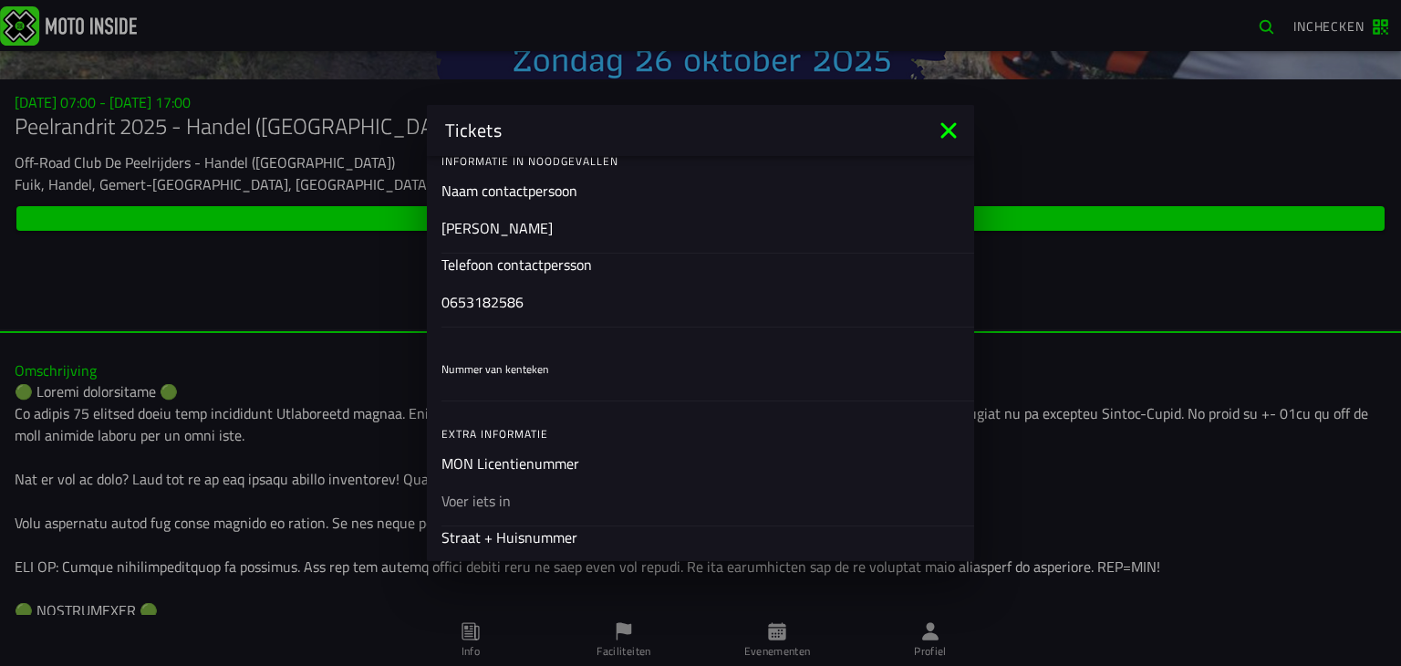
type input "0653182586"
click at [525, 376] on input "Nummer van kenteken" at bounding box center [700, 387] width 518 height 22
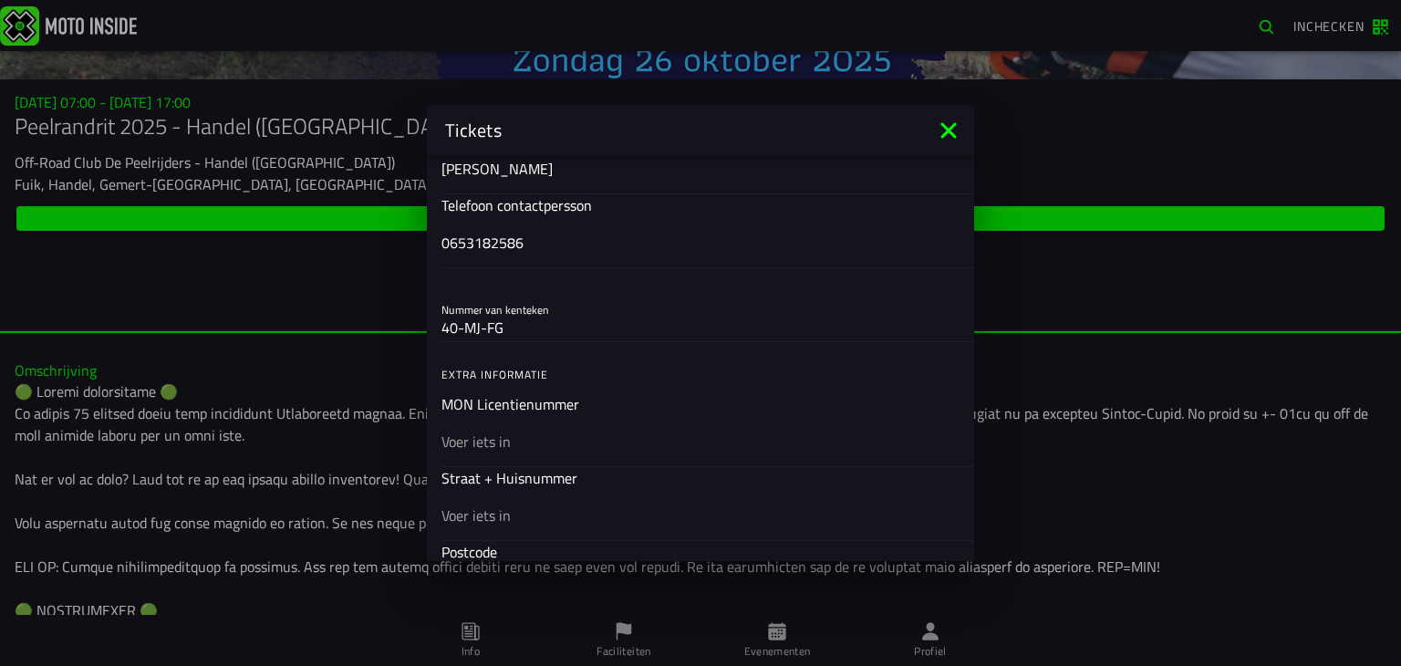
scroll to position [638, 0]
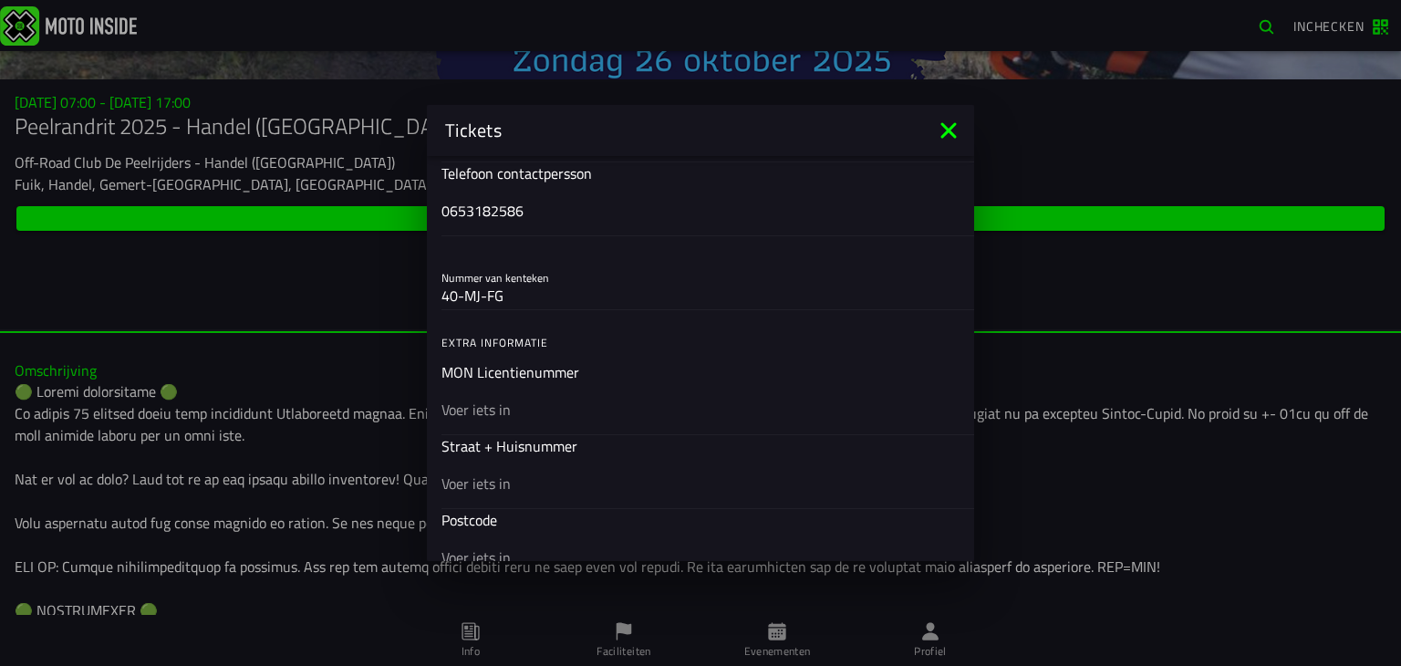
type input "40-MJ-FG"
click at [515, 372] on ion-input "MON Licentienummer" at bounding box center [700, 397] width 518 height 73
click at [488, 413] on input "text" at bounding box center [700, 409] width 518 height 22
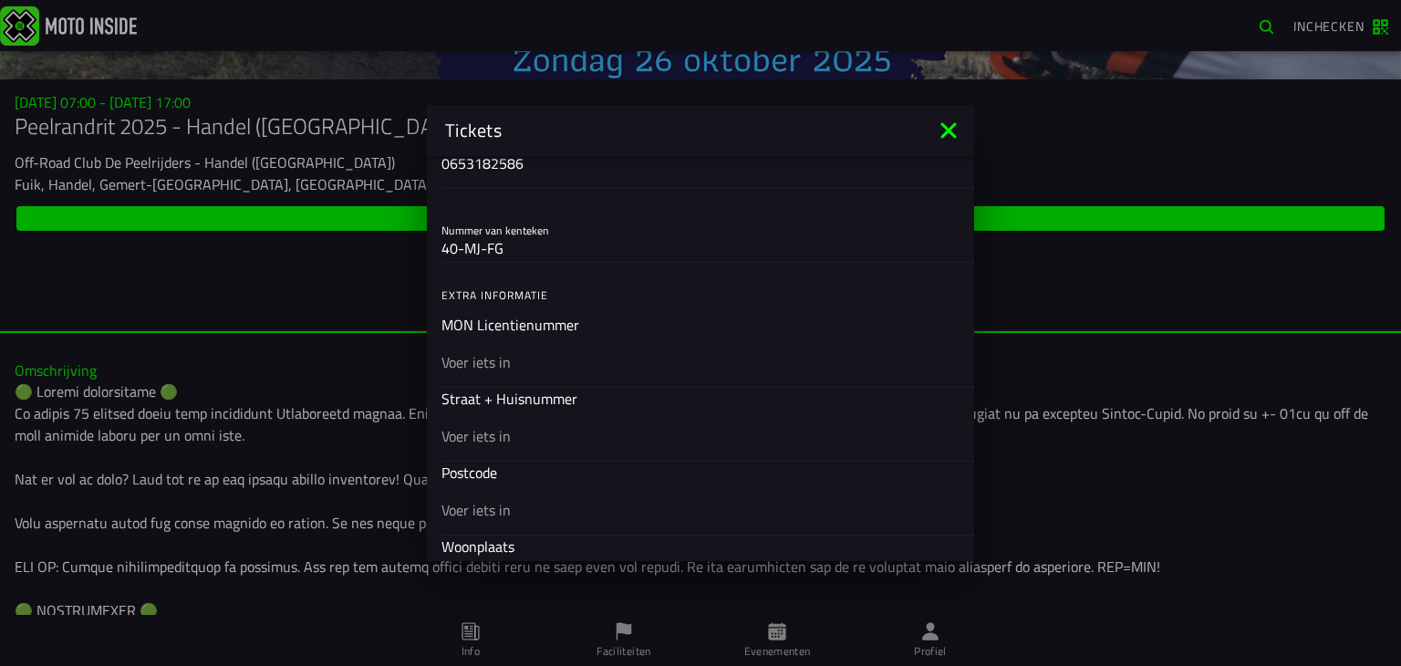
scroll to position [729, 0]
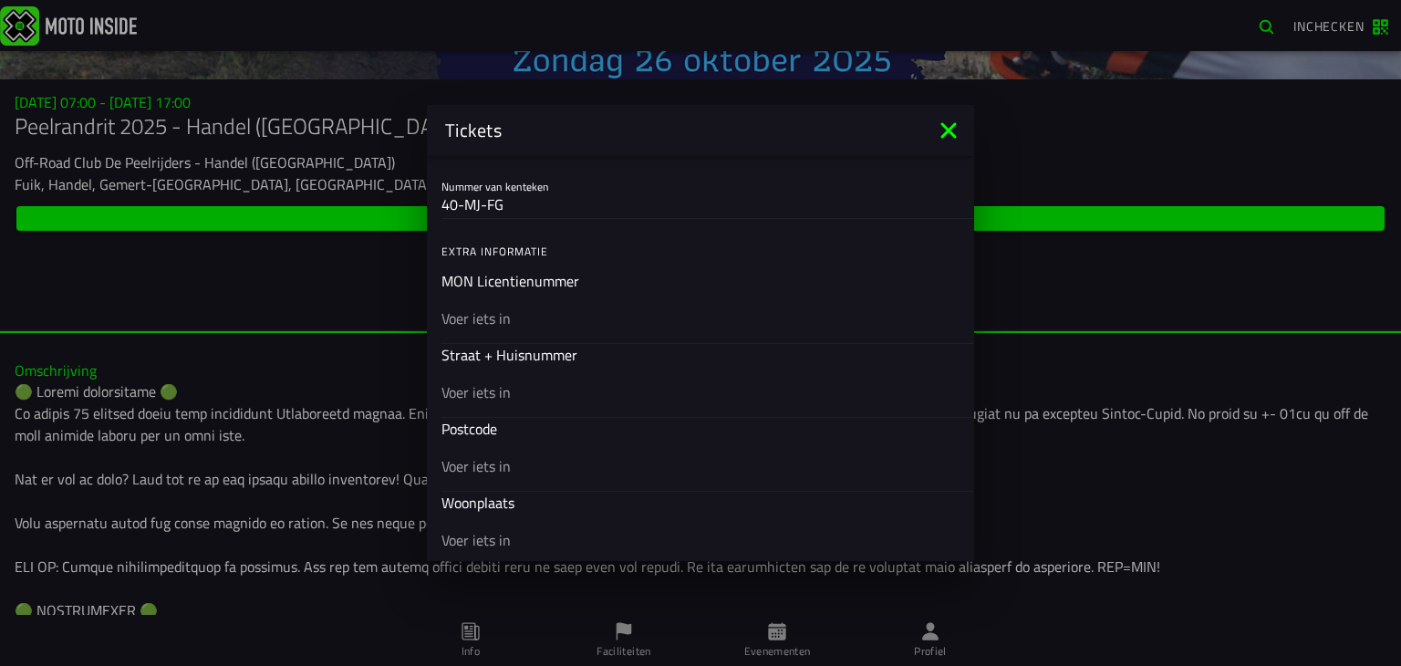
click at [494, 388] on input "text" at bounding box center [700, 392] width 518 height 22
type input "Seevancksweg 2"
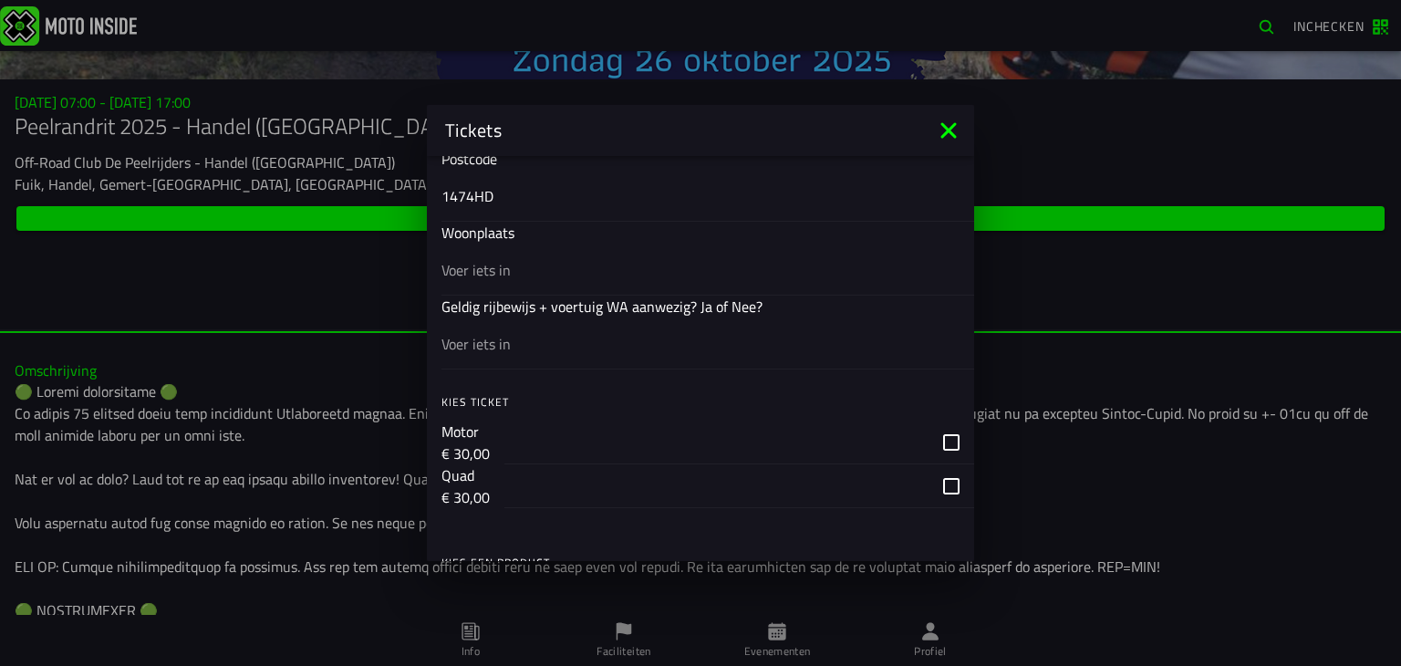
scroll to position [1003, 0]
type input "1474HD"
click at [522, 259] on input "text" at bounding box center [700, 266] width 518 height 22
type input "Oosthuizen"
click at [539, 336] on input "text" at bounding box center [700, 340] width 518 height 22
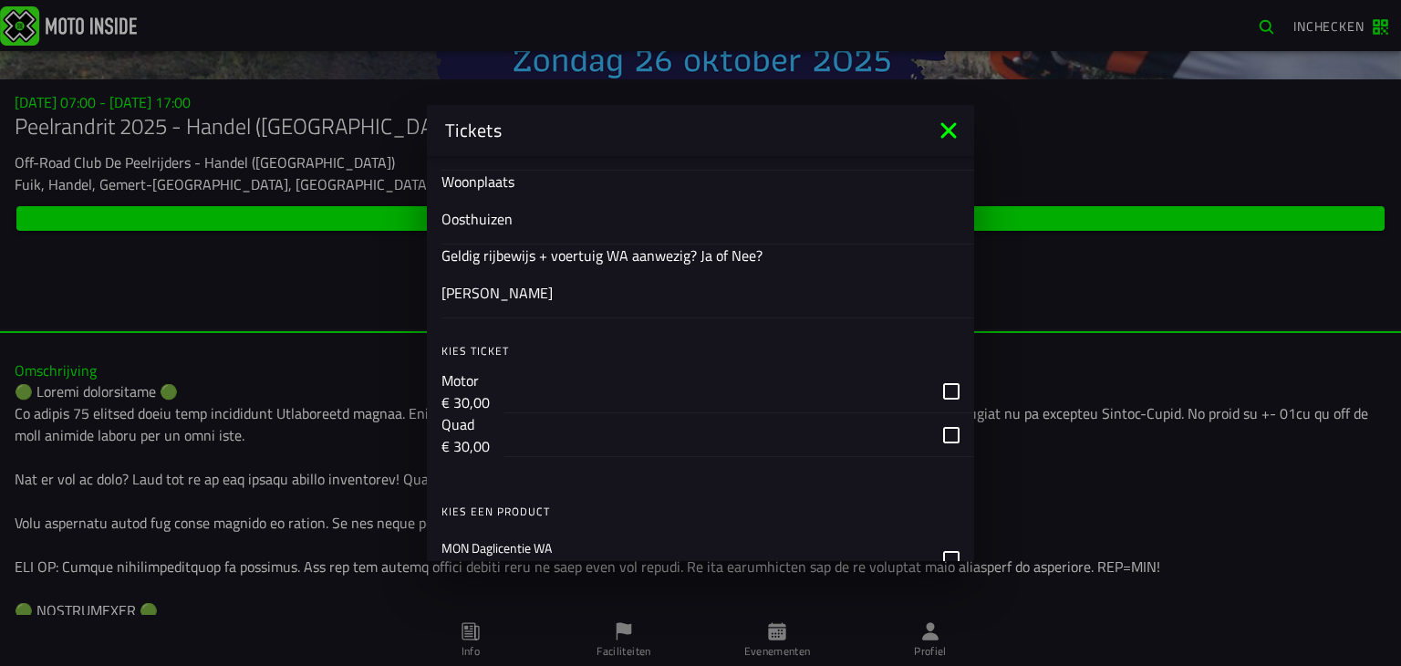
scroll to position [1094, 0]
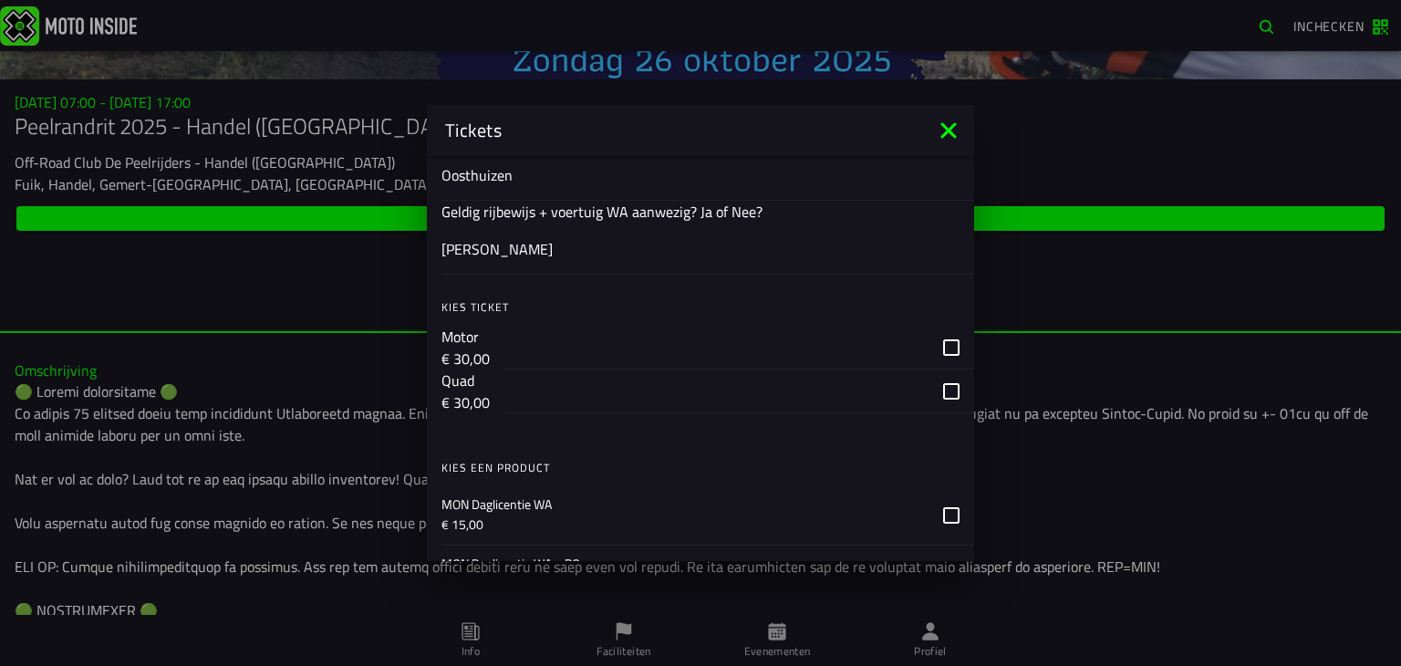
type input "Ja"
click at [0, 0] on div "button" at bounding box center [0, 0] width 0 height 0
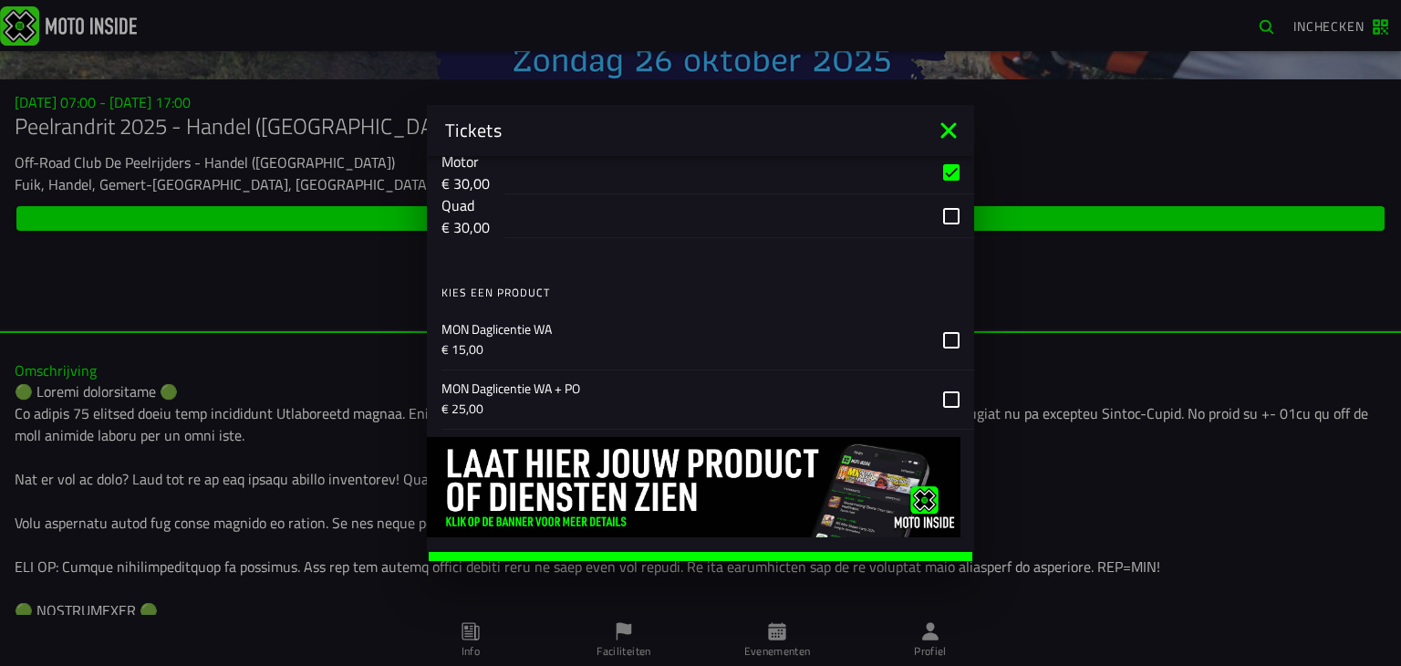
scroll to position [1297, 0]
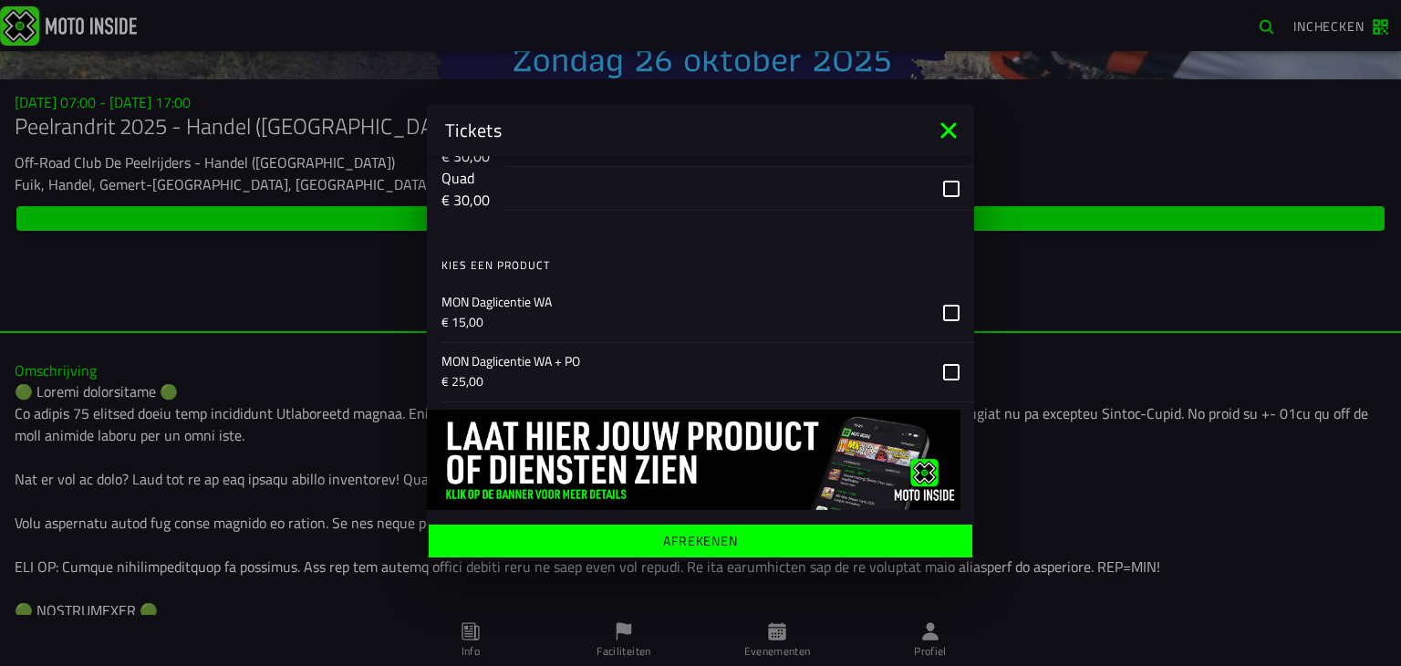
click at [0, 0] on ion-label "MON Daglicentie WA + PO € 25,00" at bounding box center [0, 0] width 0 height 0
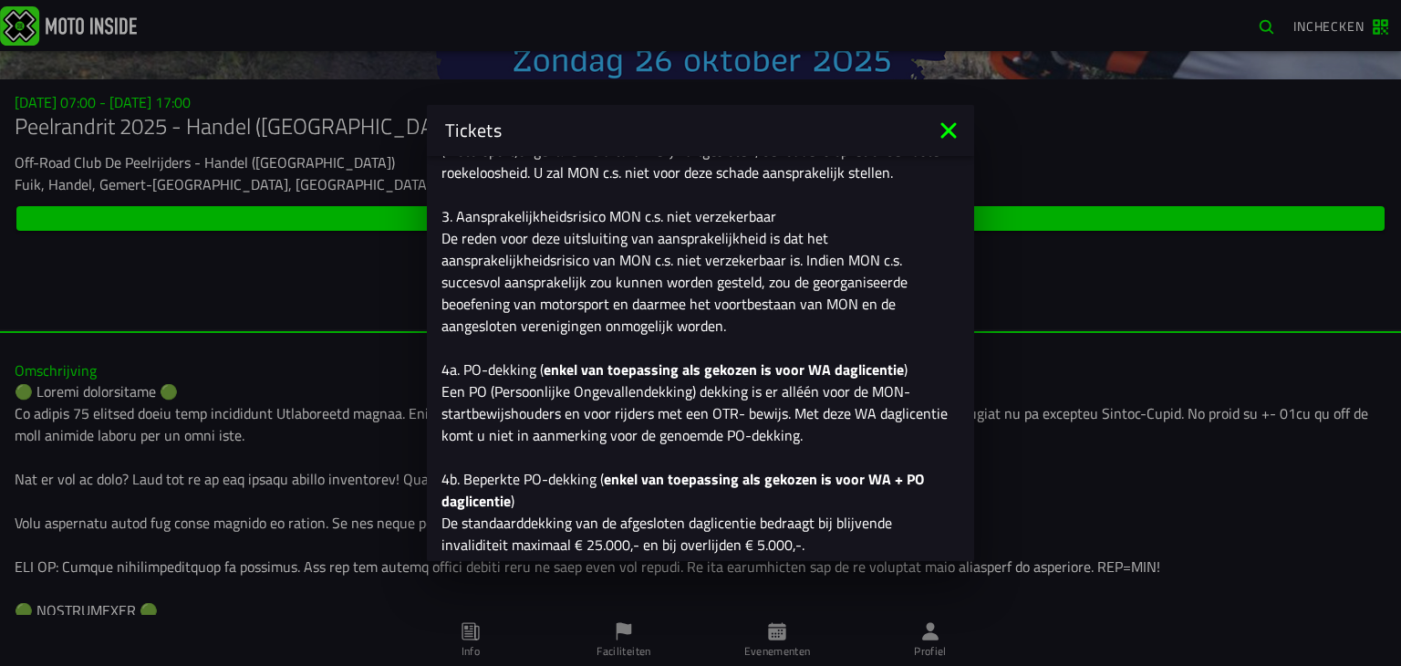
scroll to position [2026, 0]
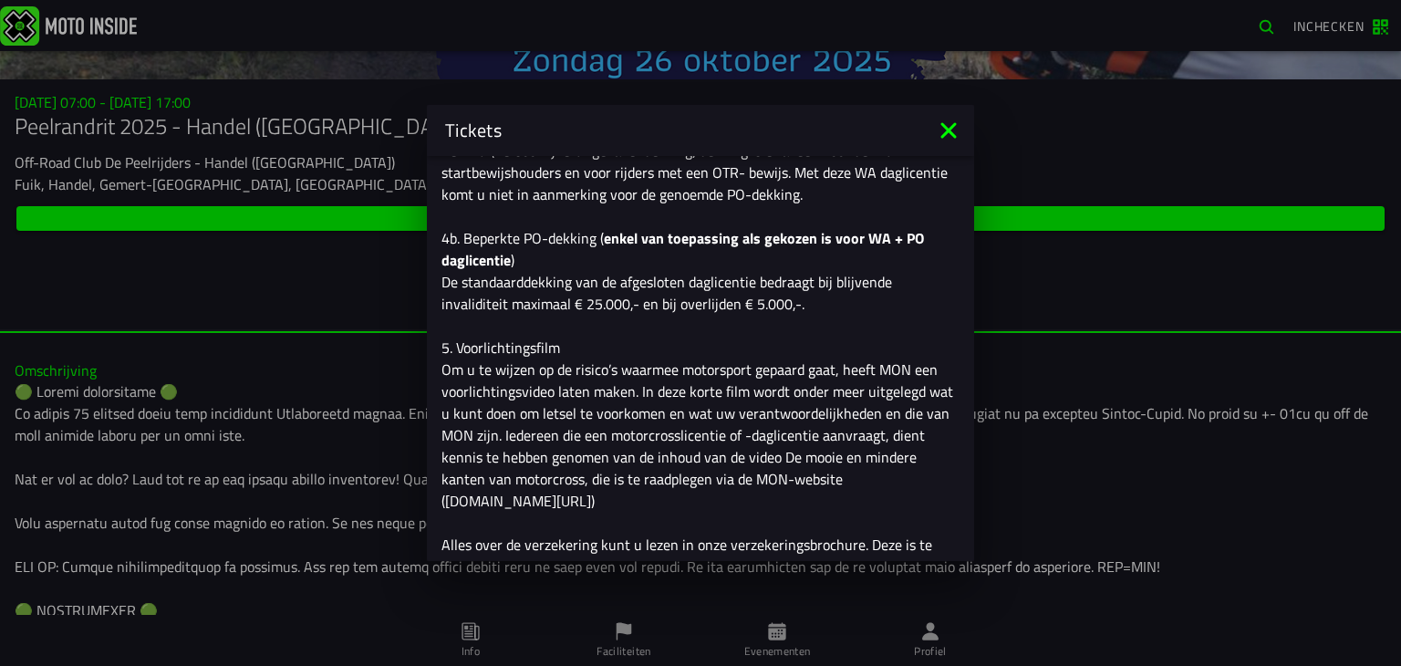
click at [0, 0] on slot "Vrijwaringsverklaring (Exoneratieclausule) 1. Gevaarlijke sport Motorsport is e…" at bounding box center [0, 0] width 0 height 0
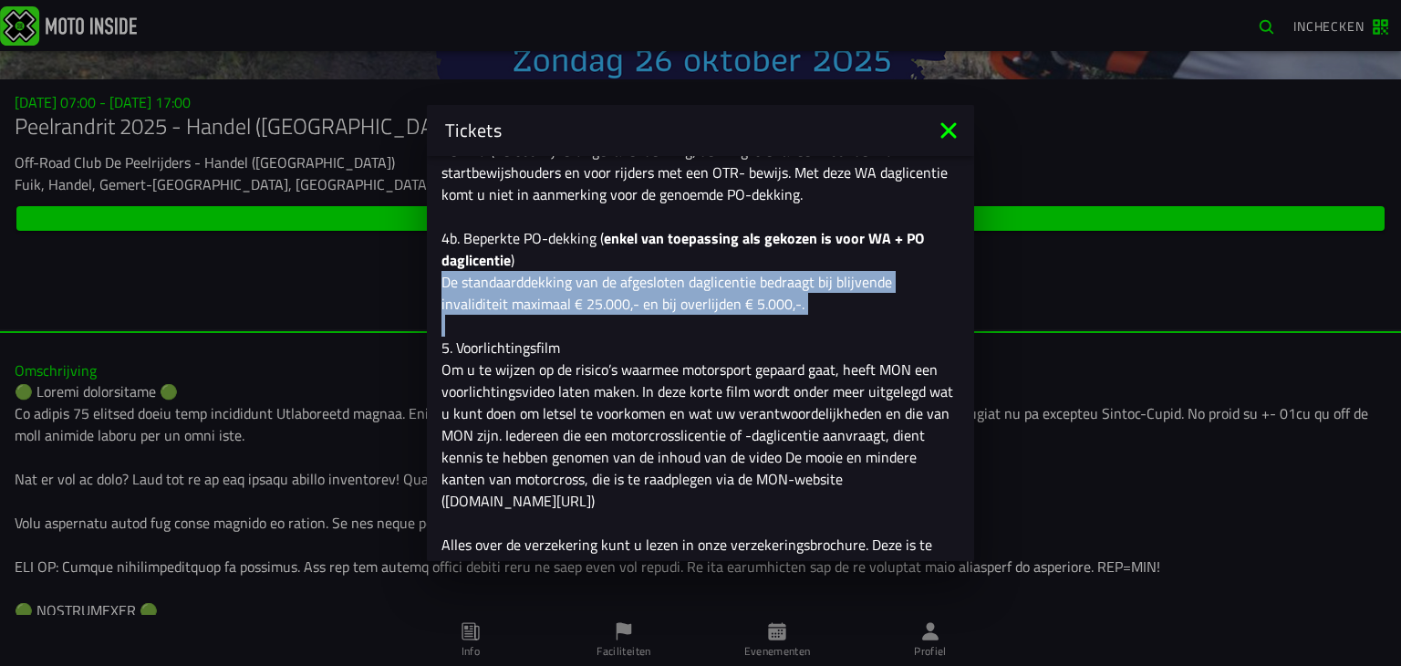
click at [0, 0] on slot "Vrijwaringsverklaring (Exoneratieclausule) 1. Gevaarlijke sport Motorsport is e…" at bounding box center [0, 0] width 0 height 0
click at [583, 315] on ion-text "Vrijwaringsverklaring (Exoneratieclausule) 1. Gevaarlijke sport Motorsport is e…" at bounding box center [700, 172] width 518 height 897
click at [664, 318] on ion-text "Vrijwaringsverklaring (Exoneratieclausule) 1. Gevaarlijke sport Motorsport is e…" at bounding box center [700, 172] width 518 height 897
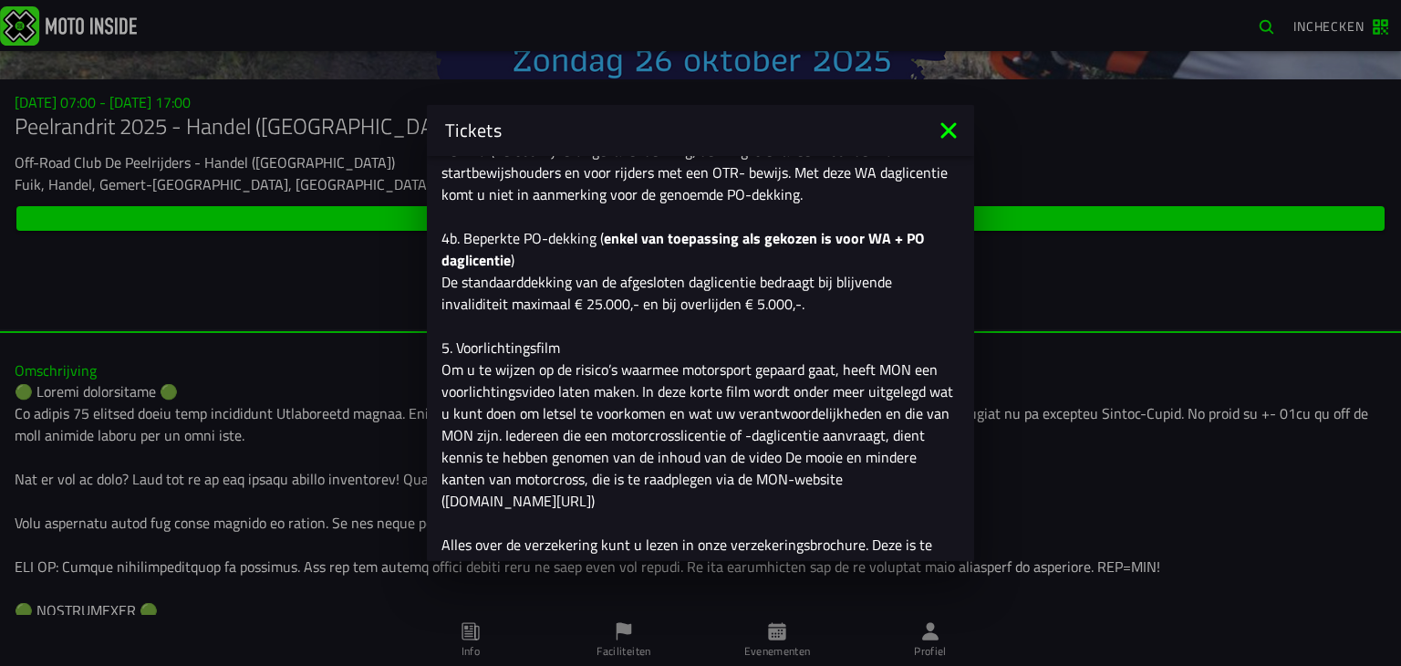
scroll to position [2664, 0]
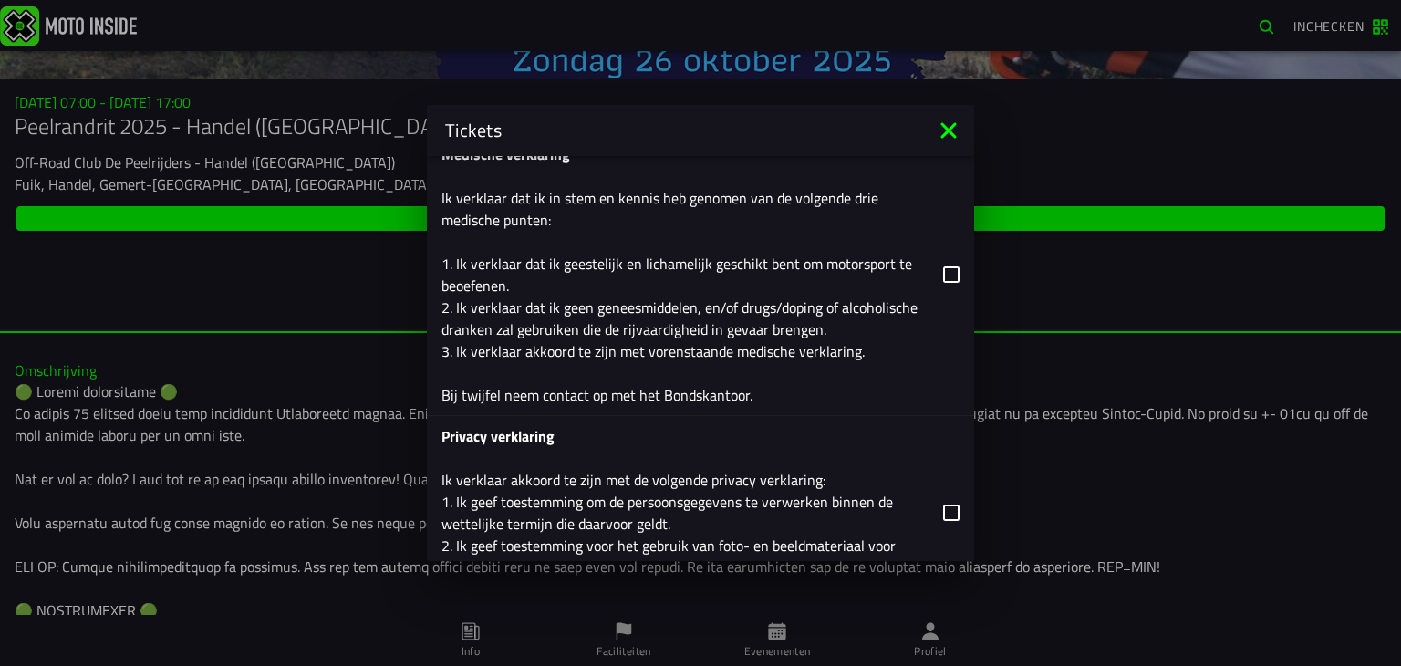
click at [771, 271] on div "Medische verklaring Ik verklaar dat ik in stem en kennis heb genomen van de vol…" at bounding box center [684, 274] width 487 height 263
click at [0, 0] on input "Medische verklaring Ik verklaar dat ik in stem en kennis heb genomen van de vol…" at bounding box center [0, 0] width 0 height 0
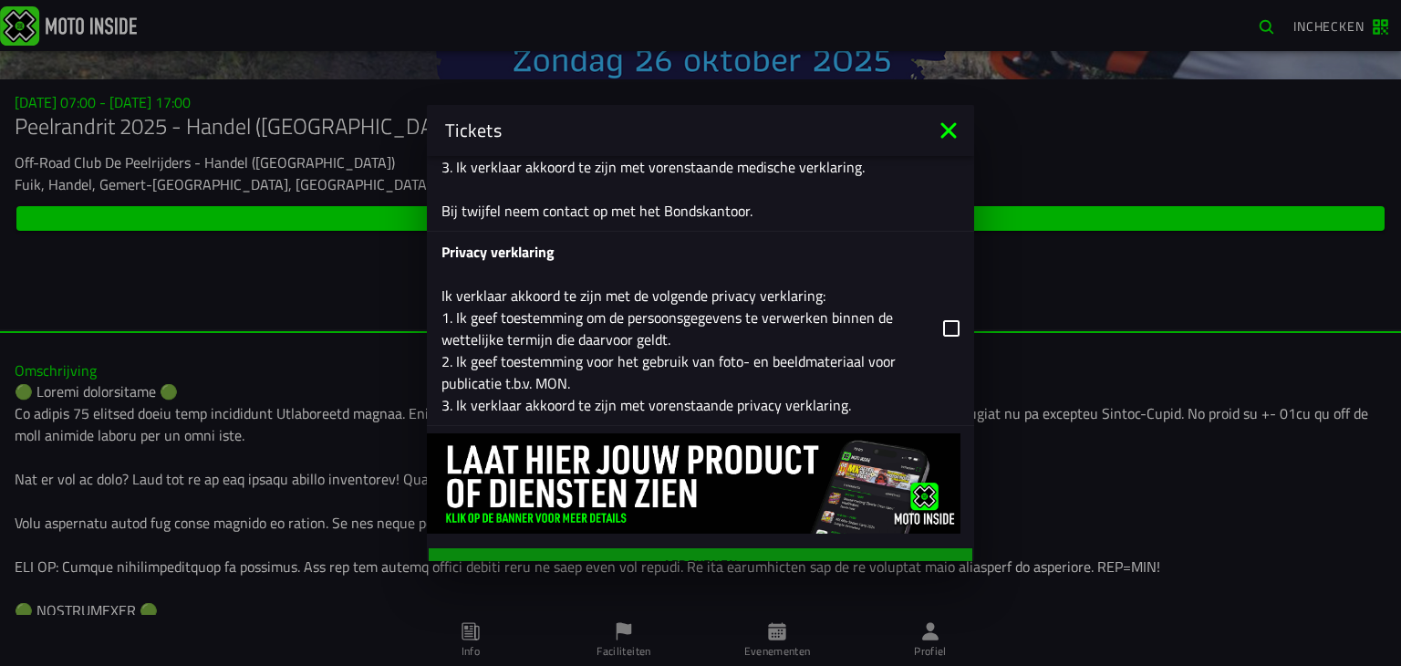
scroll to position [2871, 0]
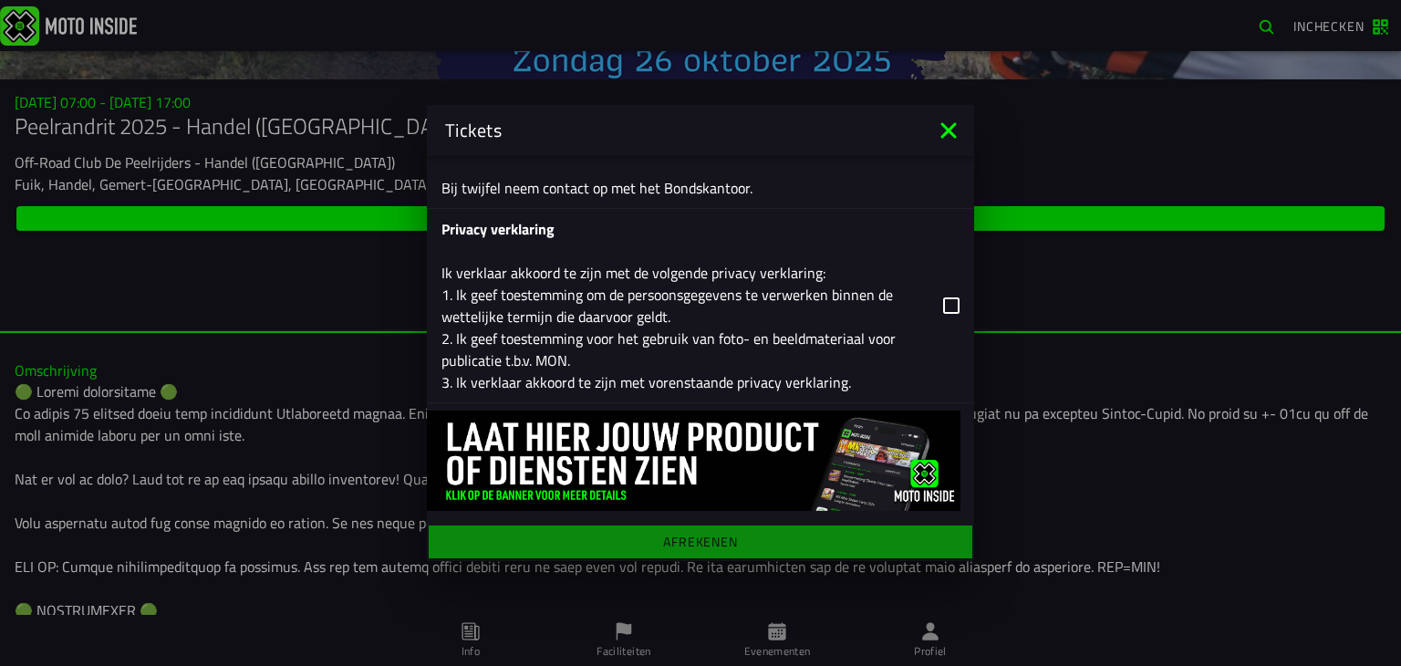
click at [684, 315] on div "Privacy verklaring Ik verklaar akkoord te zijn met de volgende privacy verklari…" at bounding box center [684, 305] width 487 height 175
click at [0, 0] on input "Privacy verklaring Ik verklaar akkoord te zijn met de volgende privacy verklari…" at bounding box center [0, 0] width 0 height 0
click at [737, 555] on div "Registratieformulier Geslacht Man Vrouw Voornaam Giovanni Achternaam Steenhorst…" at bounding box center [700, 358] width 547 height 405
click at [729, 542] on div "Registratieformulier Geslacht Man Vrouw Voornaam Giovanni Achternaam Steenhorst…" at bounding box center [700, 358] width 547 height 405
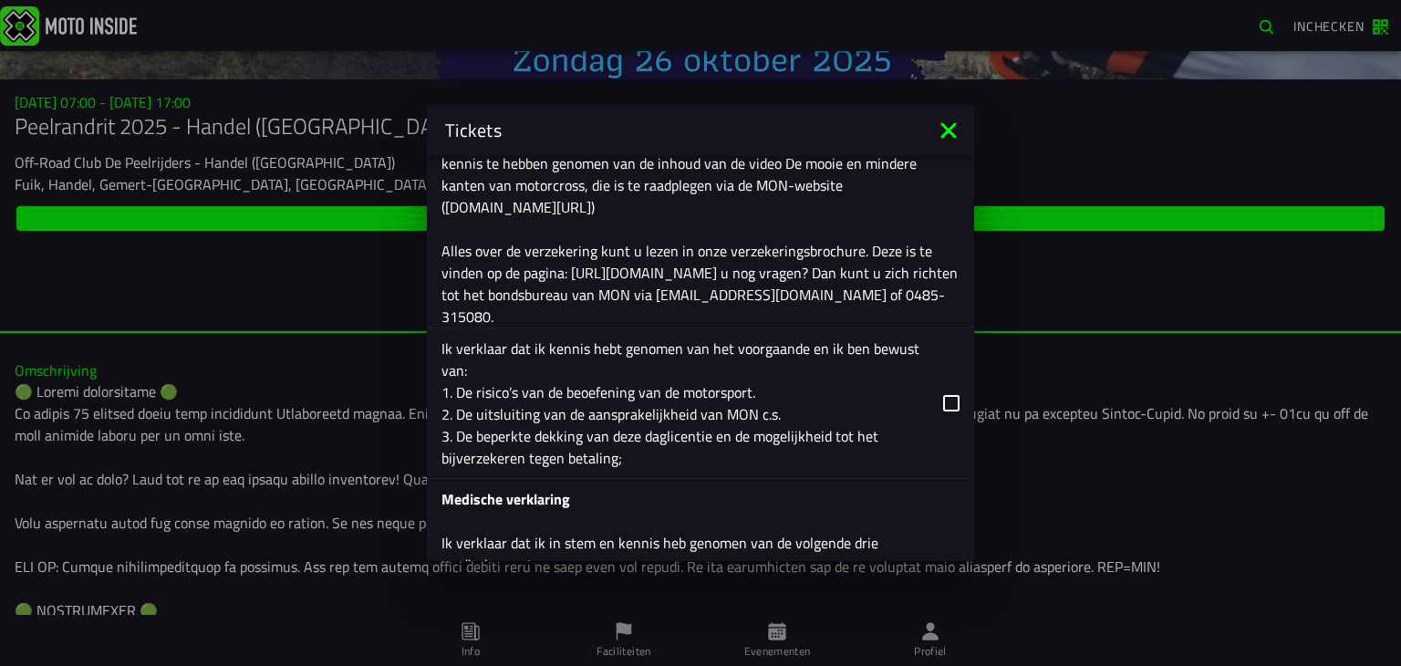
click at [657, 377] on div "Ik verklaar dat ik kennis hebt genomen van het voorgaande en ik ben bewust van:…" at bounding box center [684, 402] width 487 height 131
click at [0, 0] on input "Ik verklaar dat ik kennis hebt genomen van het voorgaande en ik ben bewust van:…" at bounding box center [0, 0] width 0 height 0
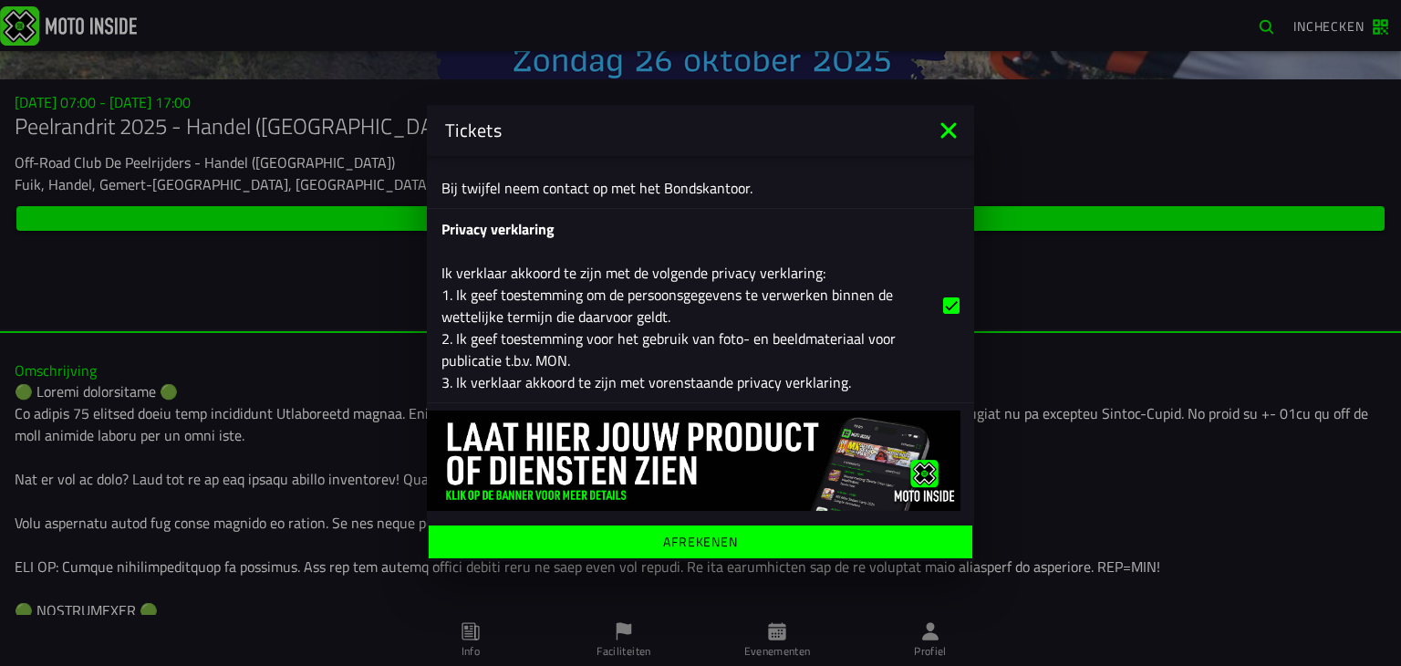
click at [688, 535] on ion-label "Afrekenen" at bounding box center [700, 541] width 75 height 13
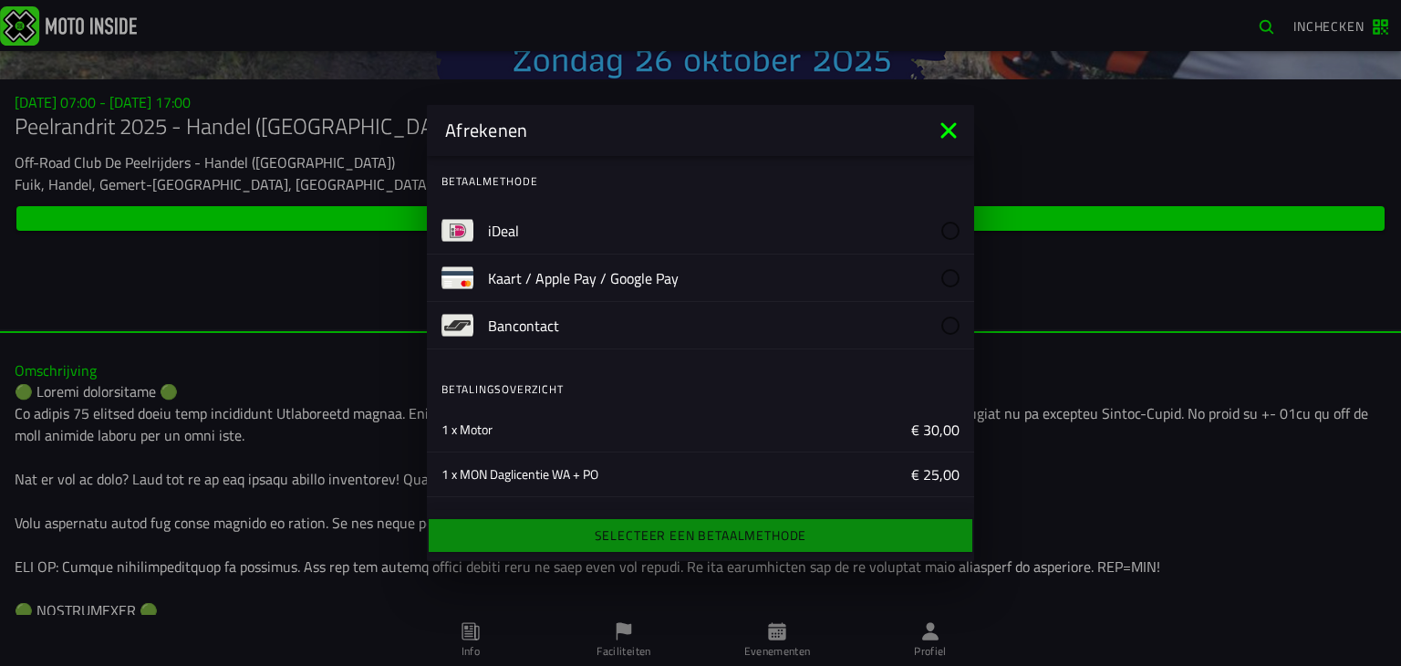
click at [555, 213] on label "iDeal" at bounding box center [723, 230] width 471 height 47
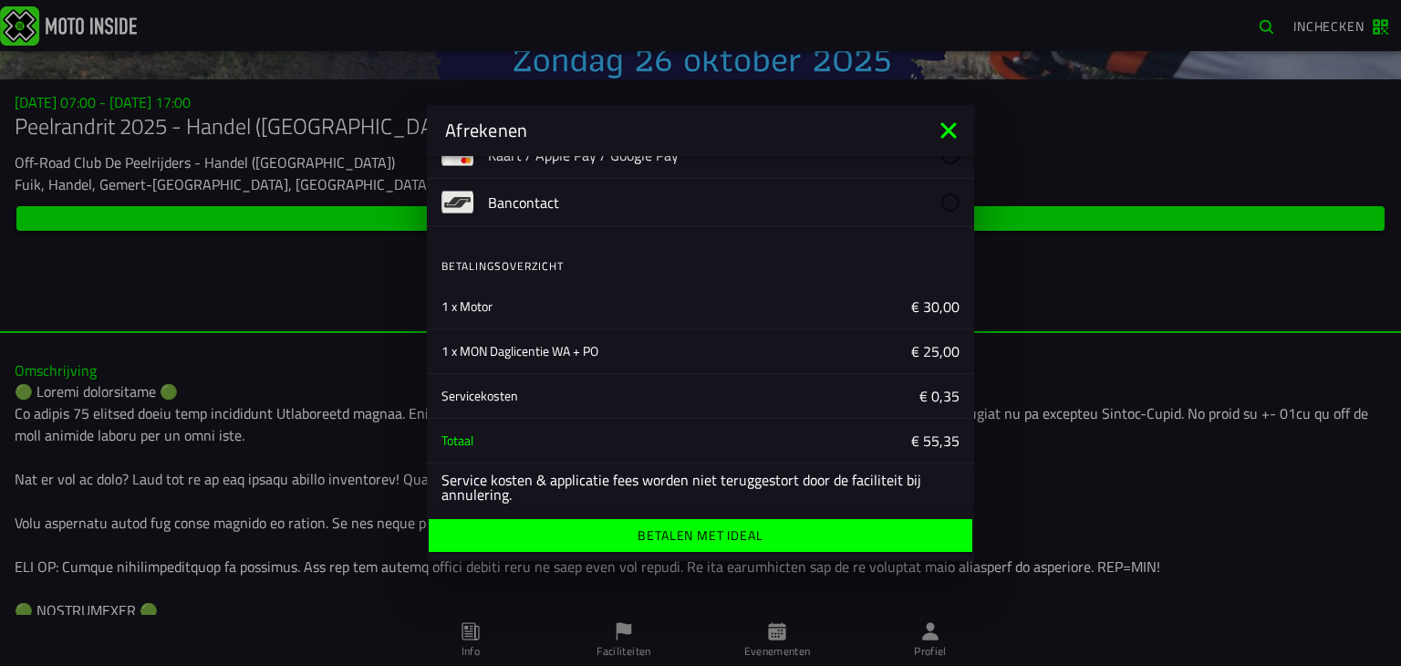
scroll to position [130, 0]
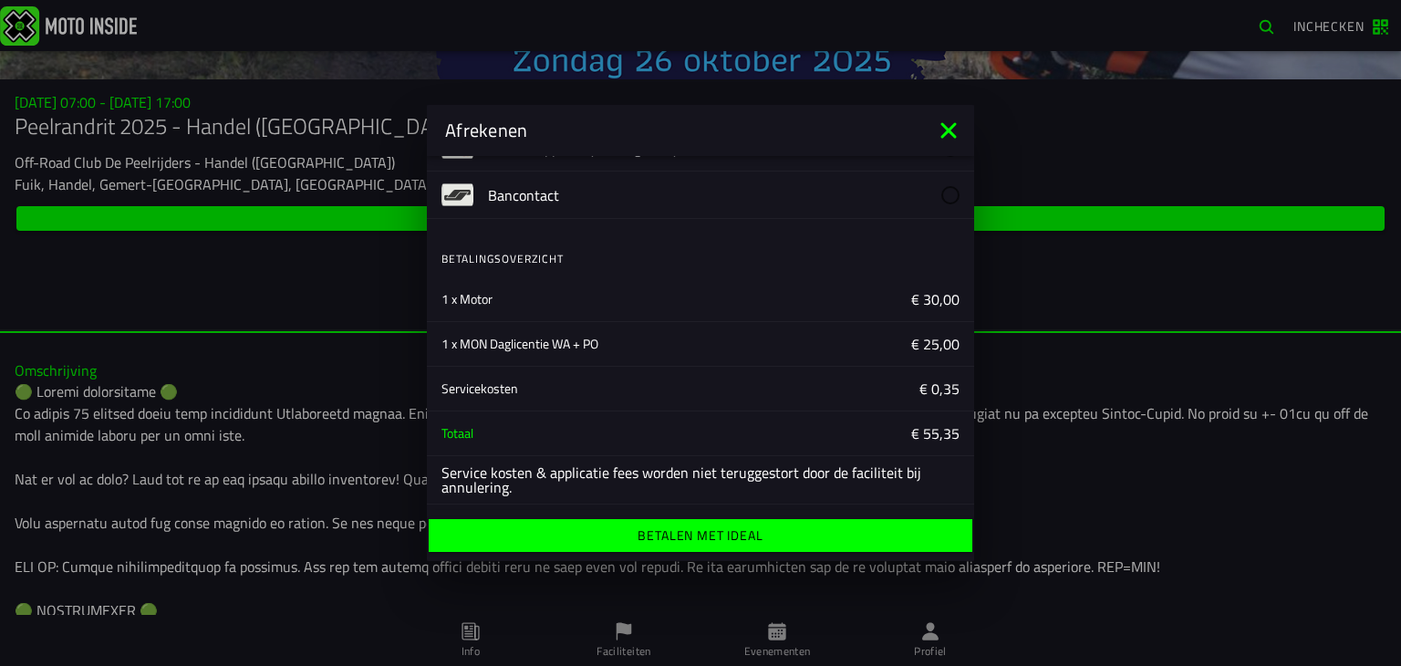
click at [799, 544] on button "Betalen met iDeal" at bounding box center [700, 535] width 543 height 33
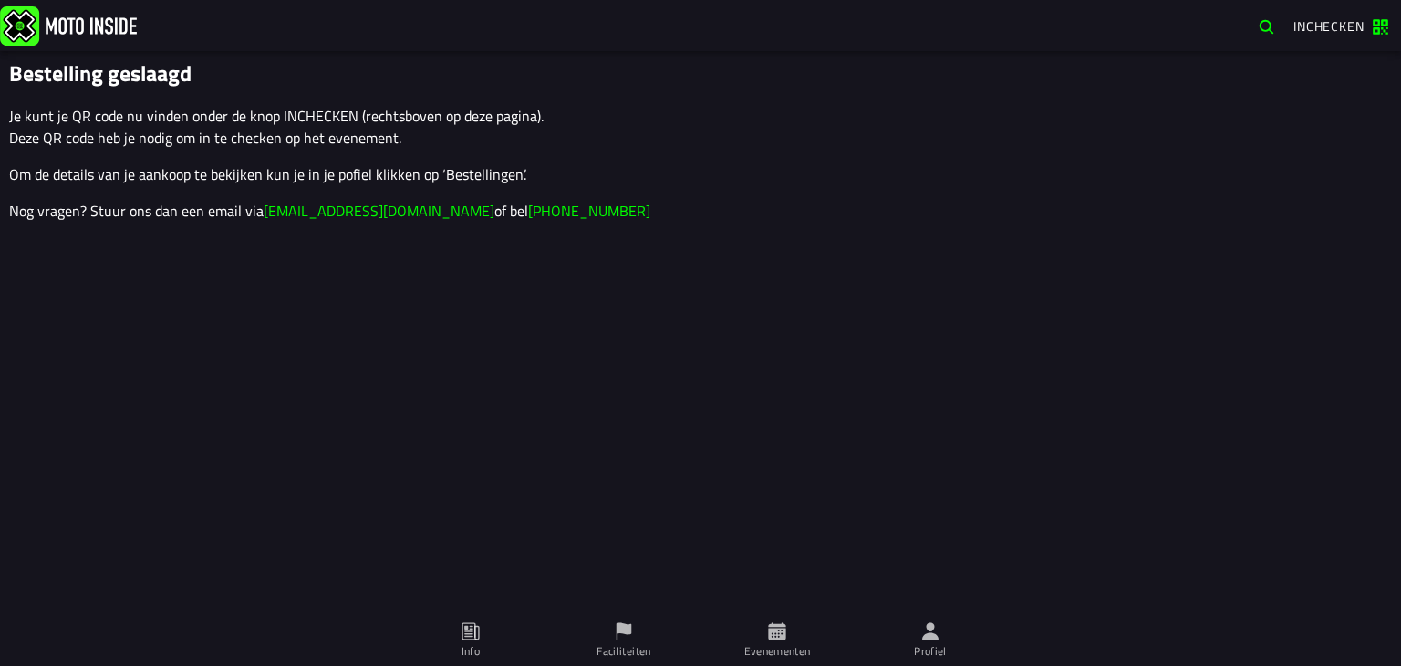
drag, startPoint x: 139, startPoint y: 127, endPoint x: 153, endPoint y: 114, distance: 19.4
click at [139, 125] on p "Je kunt je QR code nu vinden onder de knop INCHECKEN (rechtsboven op deze pagin…" at bounding box center [700, 127] width 1382 height 44
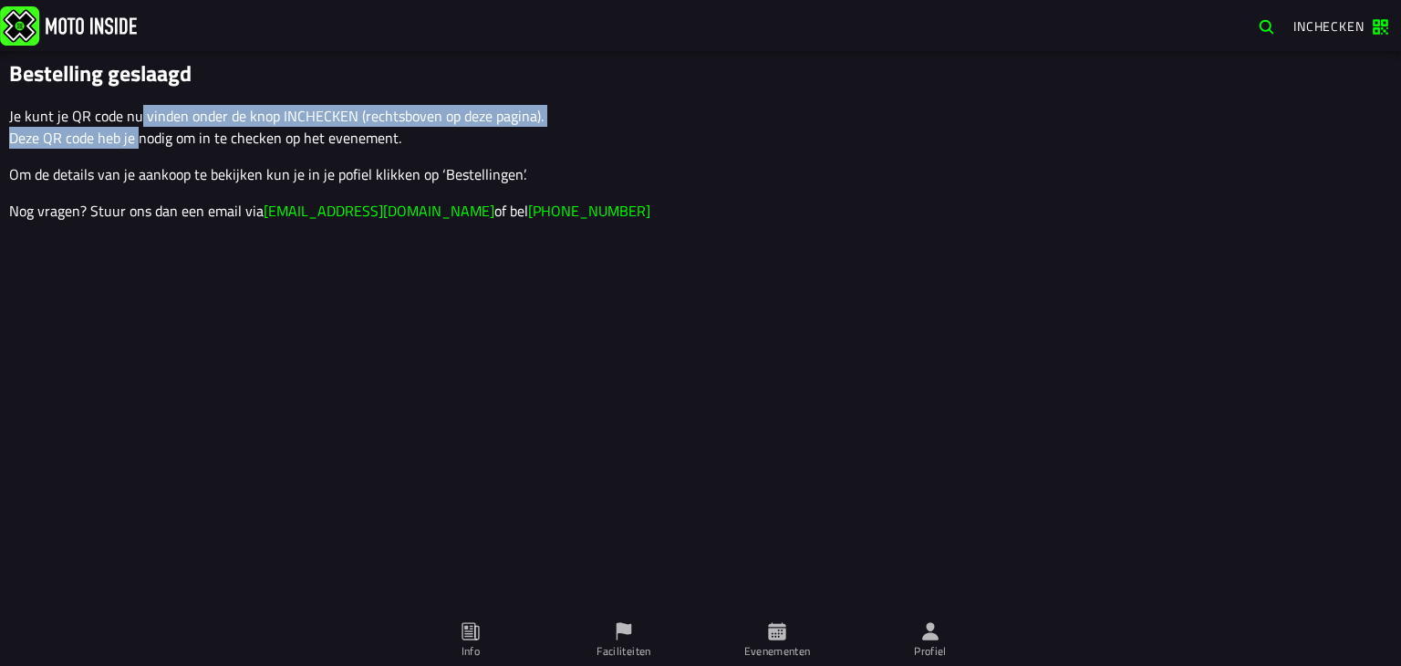
click at [154, 114] on p "Je kunt je QR code nu vinden onder de knop INCHECKEN (rechtsboven op deze pagin…" at bounding box center [700, 127] width 1382 height 44
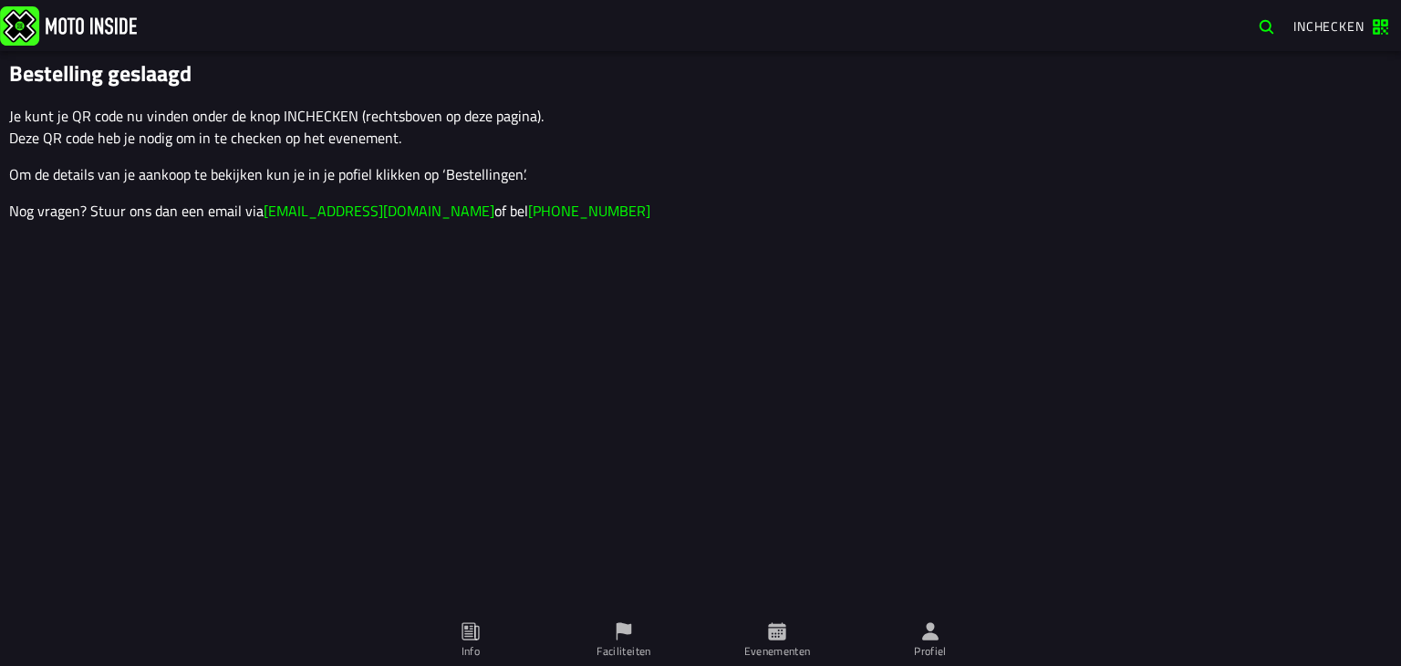
click at [211, 121] on p "Je kunt je QR code nu vinden onder de knop INCHECKEN (rechtsboven op deze pagin…" at bounding box center [700, 127] width 1382 height 44
click at [315, 121] on p "Je kunt je QR code nu vinden onder de knop INCHECKEN (rechtsboven op deze pagin…" at bounding box center [700, 127] width 1382 height 44
click at [316, 121] on p "Je kunt je QR code nu vinden onder de knop INCHECKEN (rechtsboven op deze pagin…" at bounding box center [700, 127] width 1382 height 44
